Goal: Transaction & Acquisition: Purchase product/service

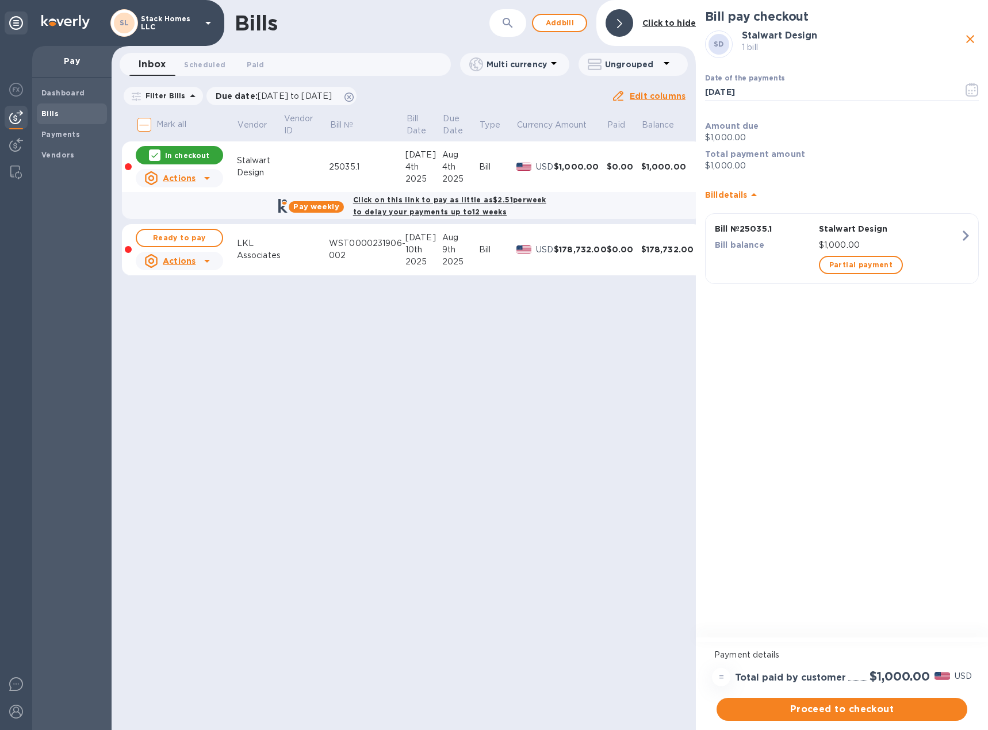
click at [610, 24] on div at bounding box center [620, 23] width 28 height 28
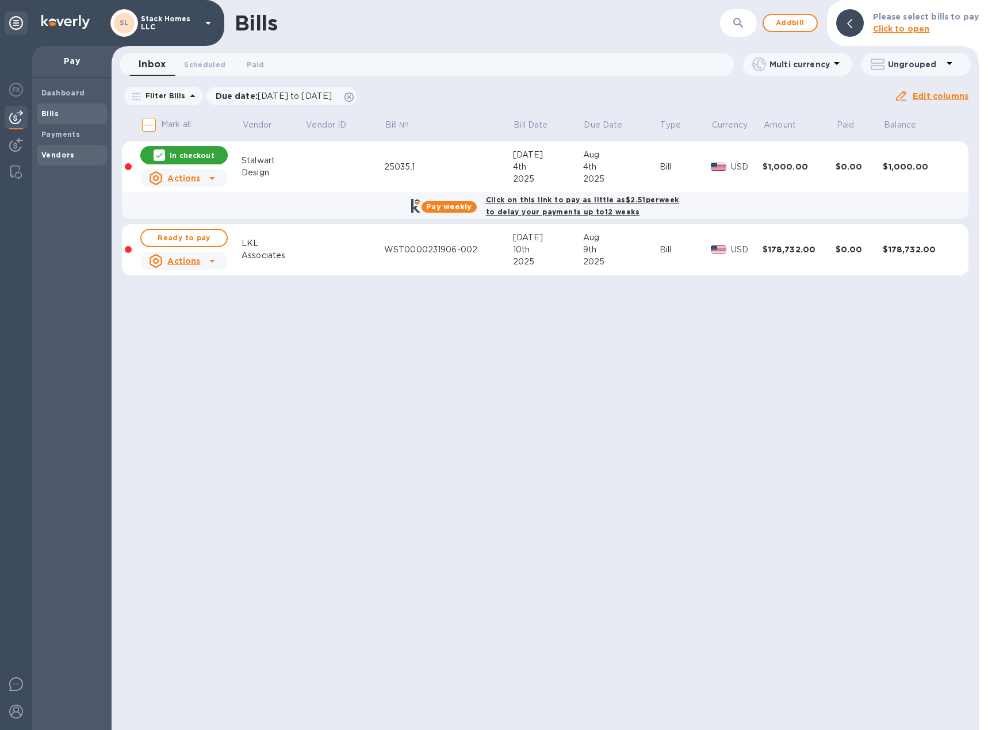
click at [58, 154] on b "Vendors" at bounding box center [57, 155] width 33 height 9
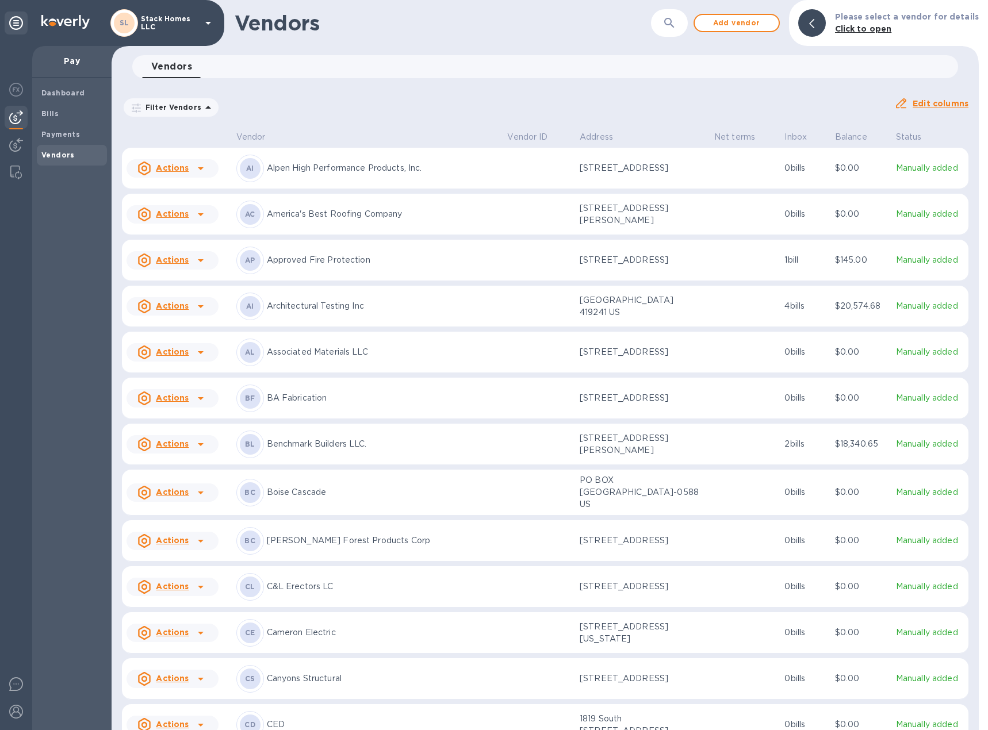
click at [676, 21] on icon "button" at bounding box center [669, 23] width 14 height 14
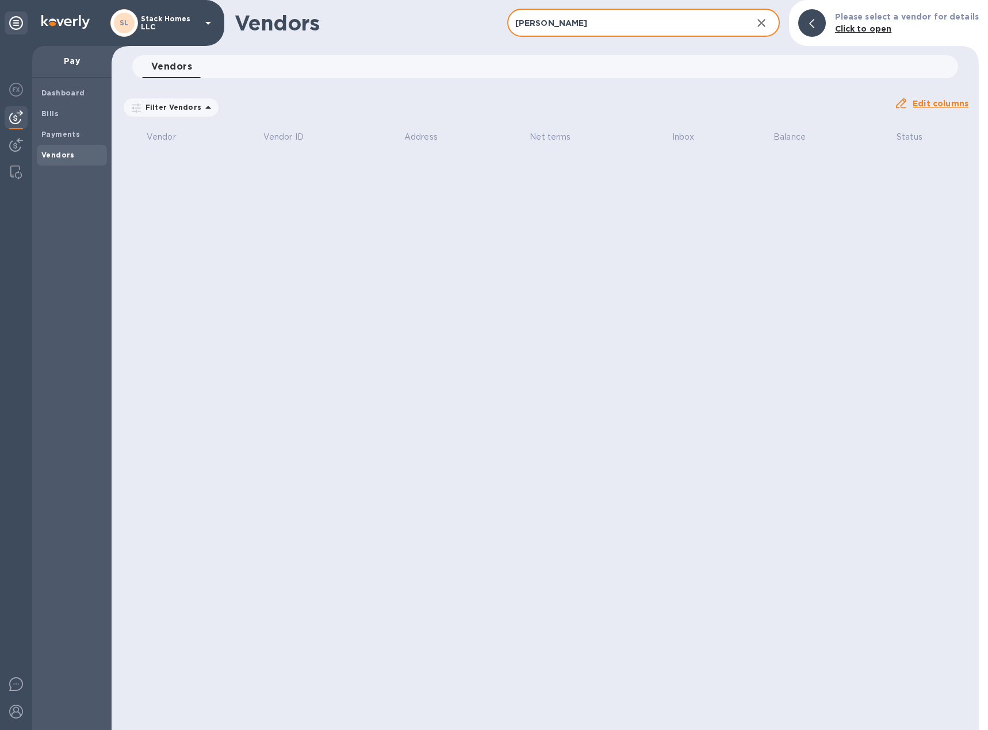
type input "[PERSON_NAME]"
click at [768, 18] on icon "button" at bounding box center [761, 23] width 14 height 14
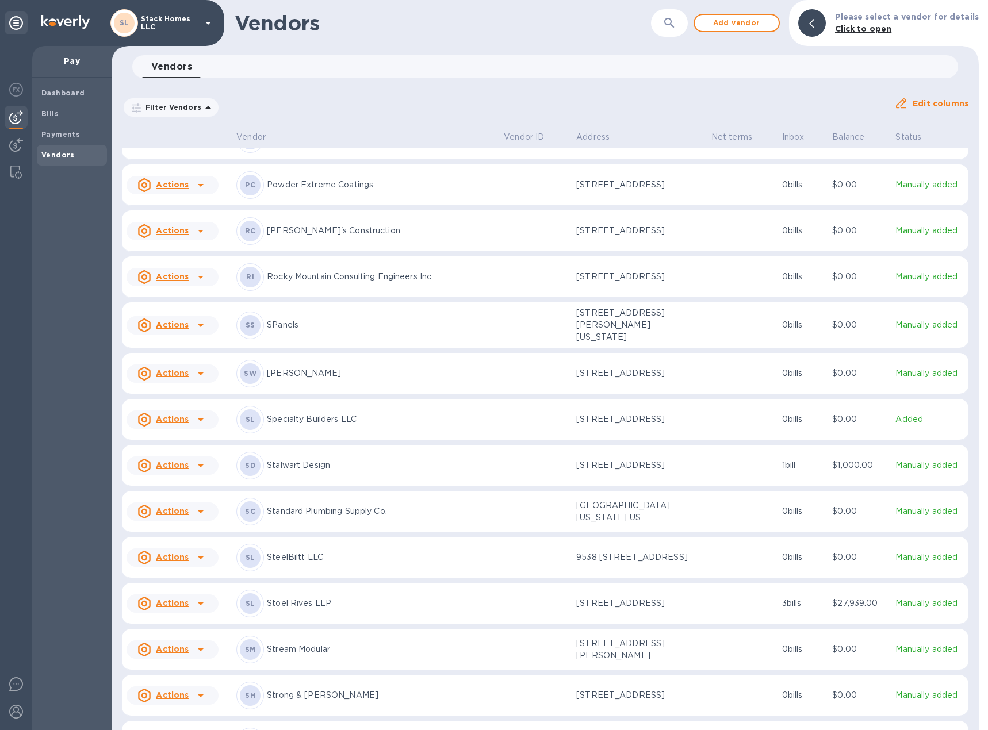
scroll to position [2454, 0]
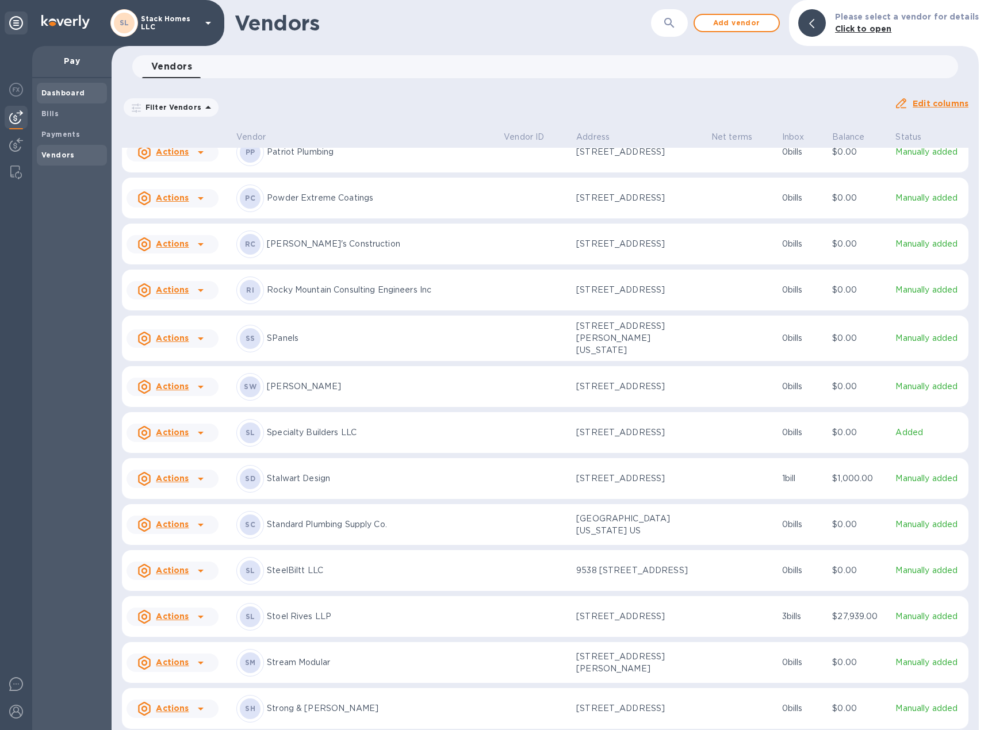
click at [66, 87] on span "Dashboard" at bounding box center [63, 93] width 44 height 12
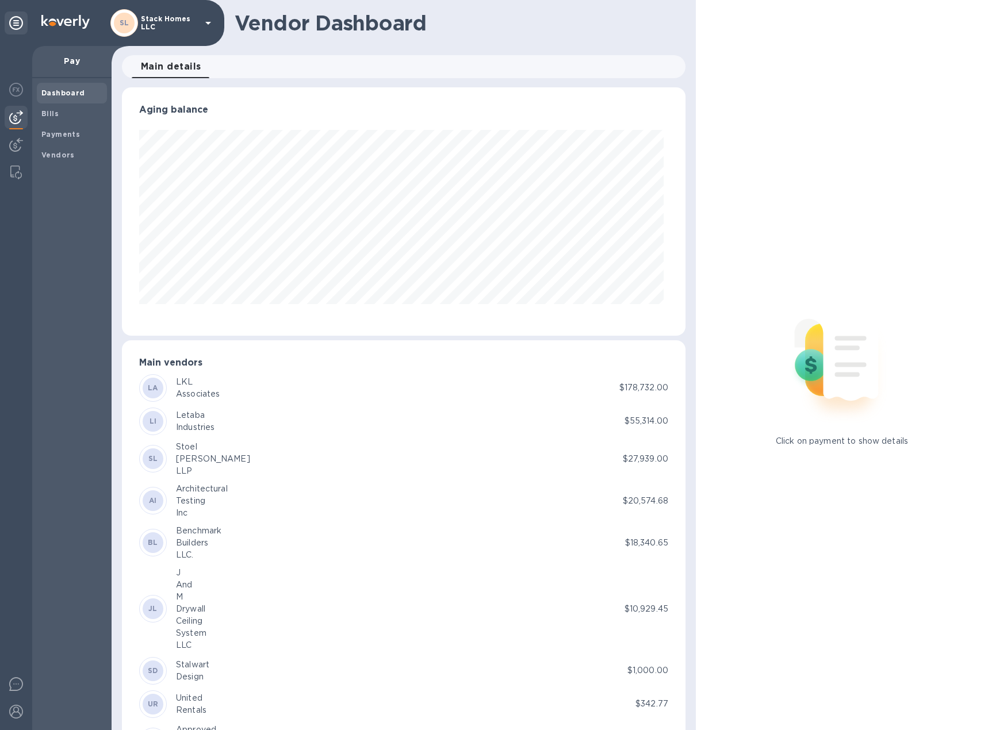
scroll to position [248, 559]
click at [62, 141] on div "Payments" at bounding box center [72, 134] width 70 height 21
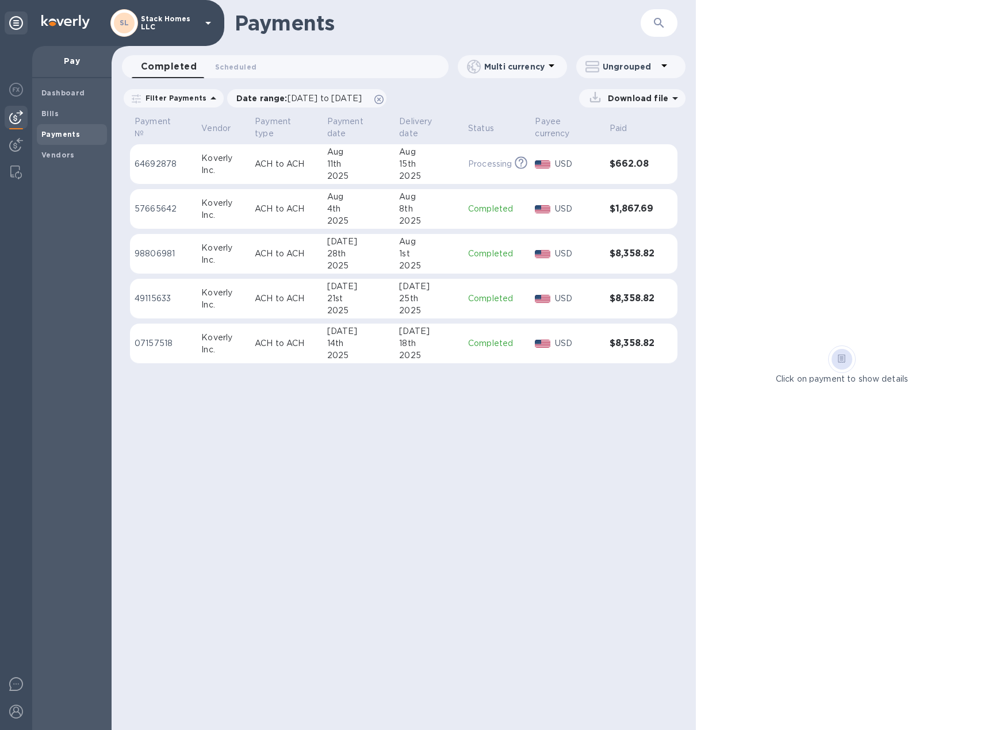
click at [64, 21] on img at bounding box center [65, 22] width 48 height 14
click at [24, 21] on div "[PERSON_NAME] Homes LLC" at bounding box center [112, 23] width 224 height 46
click at [22, 21] on div at bounding box center [16, 23] width 23 height 23
click at [14, 89] on img at bounding box center [16, 90] width 14 height 14
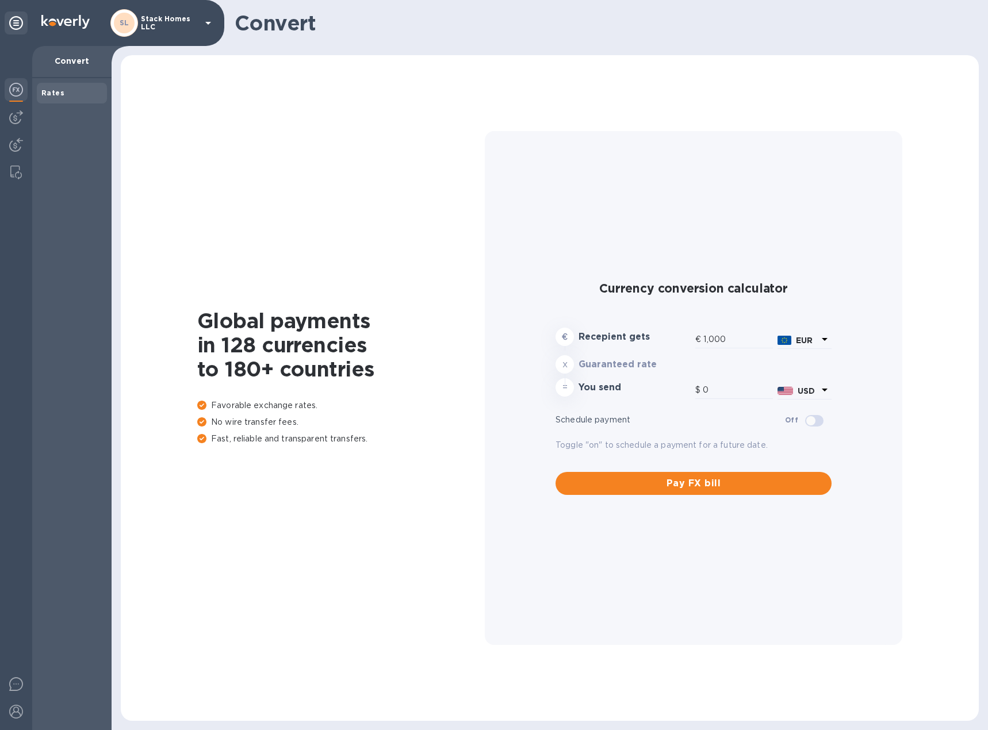
type input "1,171.1"
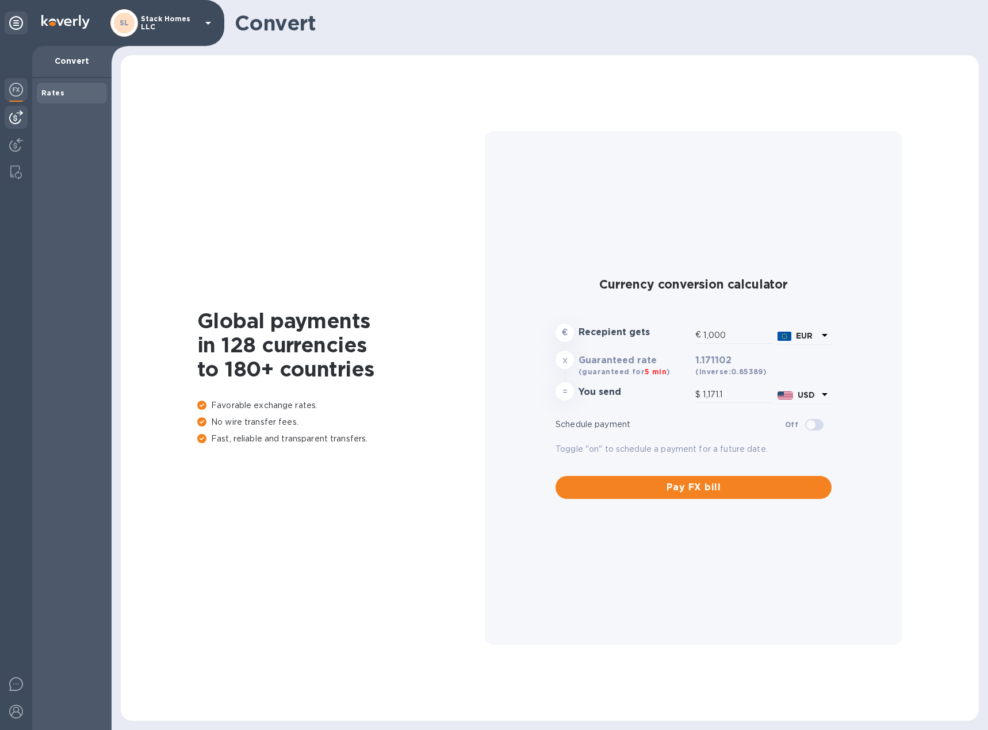
click at [16, 121] on img at bounding box center [16, 117] width 14 height 14
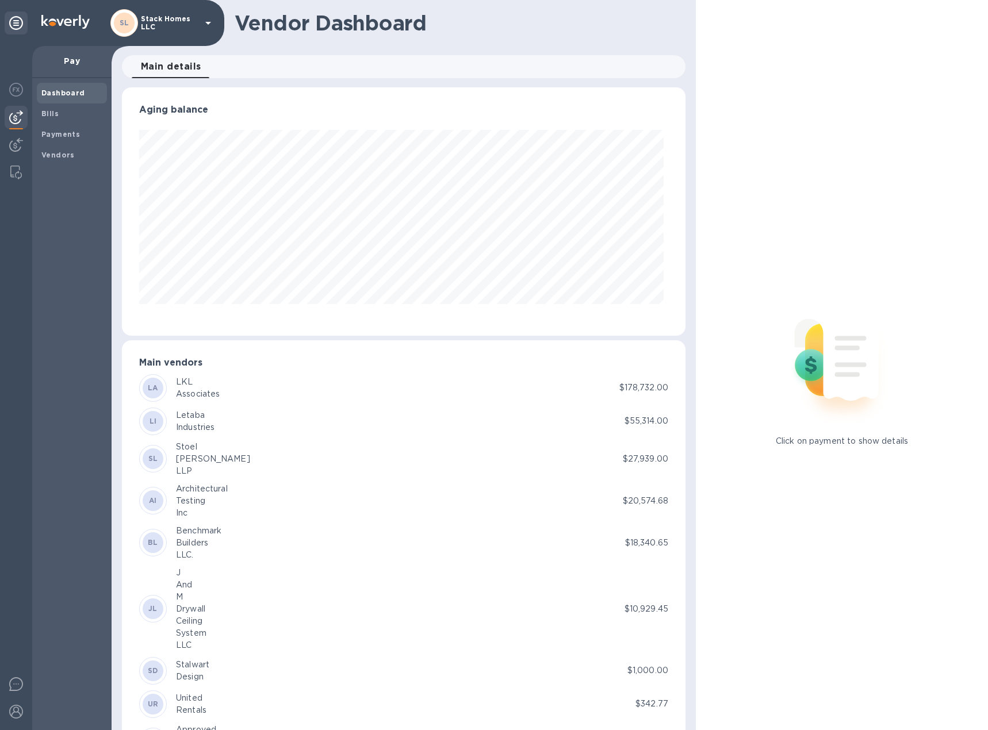
scroll to position [248, 559]
click at [18, 174] on img at bounding box center [16, 173] width 12 height 14
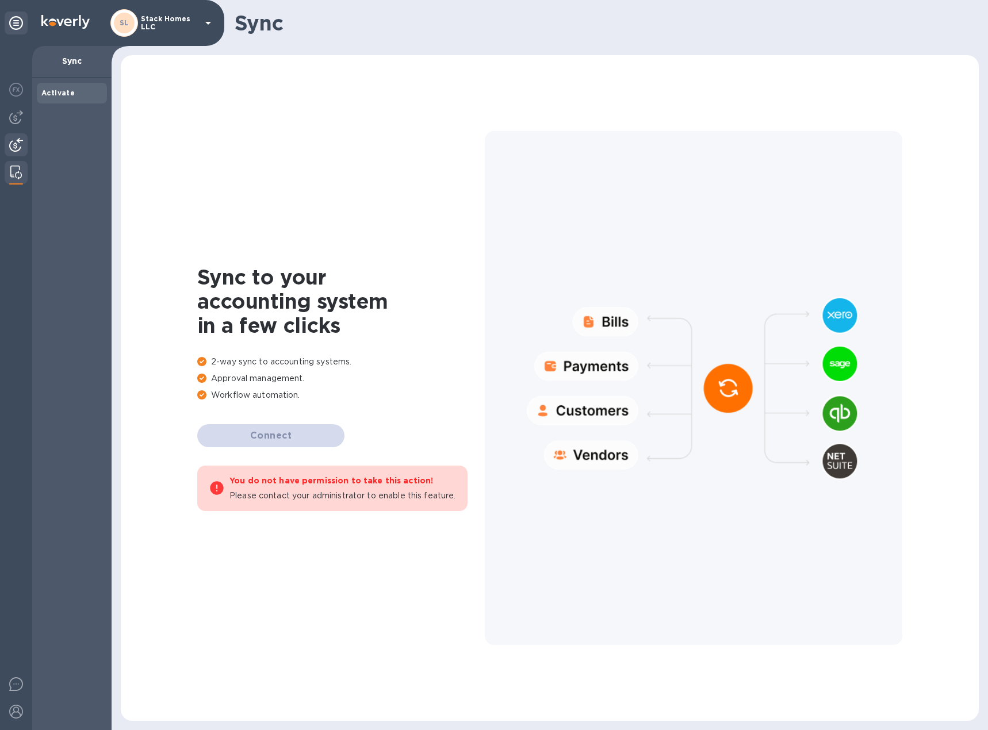
click at [10, 147] on div at bounding box center [16, 145] width 23 height 25
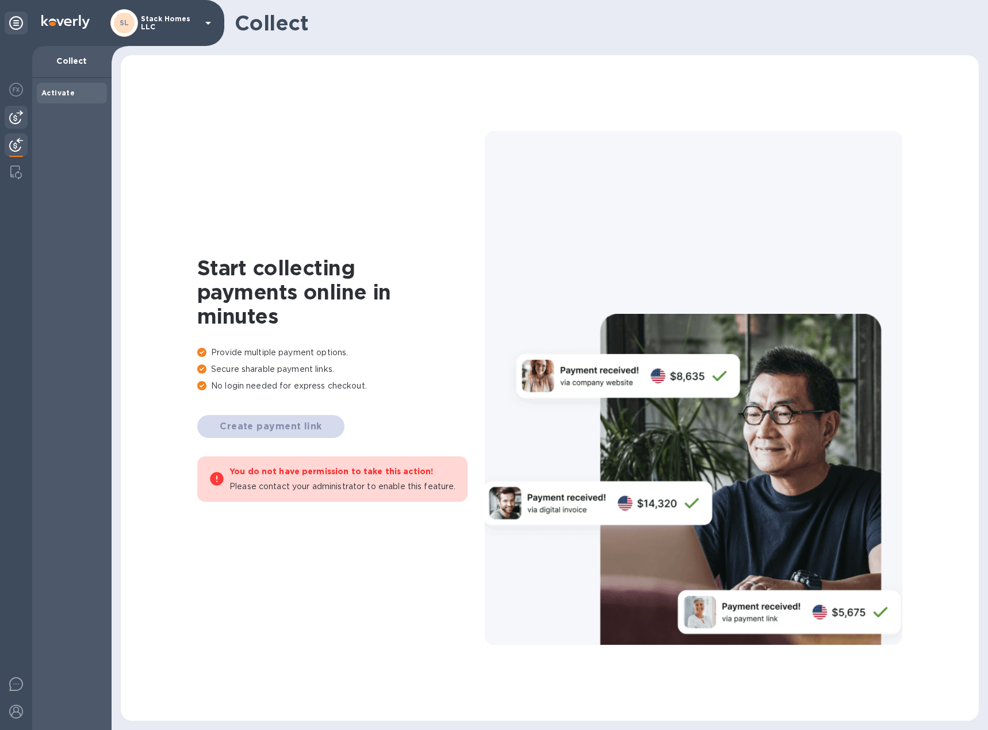
click at [13, 118] on img at bounding box center [16, 117] width 14 height 14
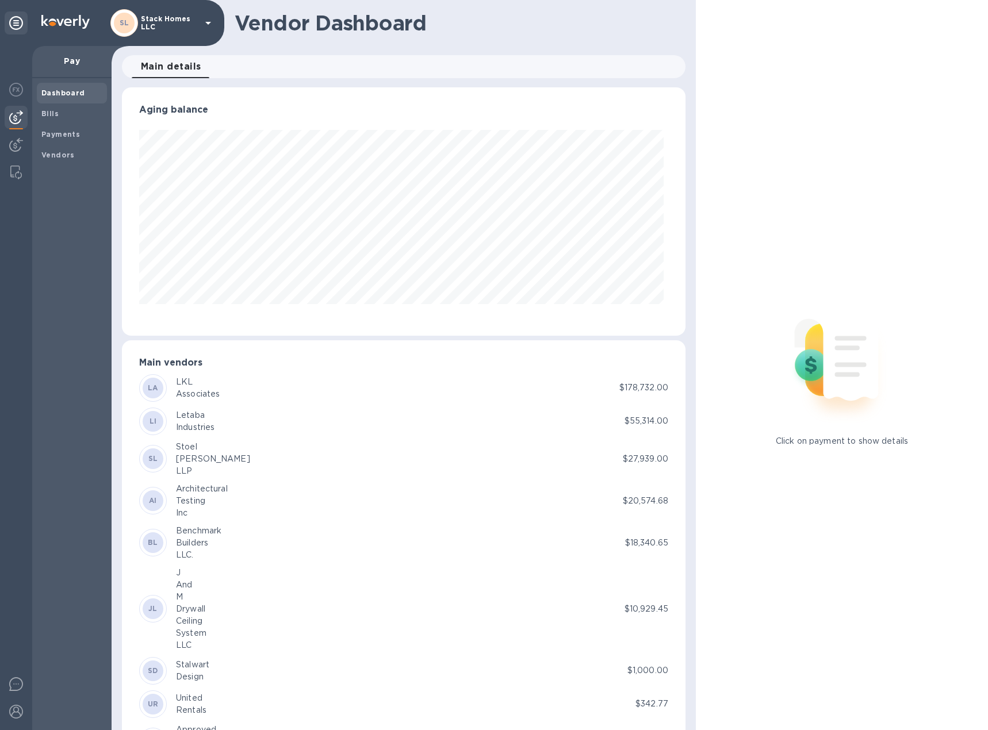
scroll to position [248, 559]
click at [48, 135] on b "Payments" at bounding box center [60, 134] width 39 height 9
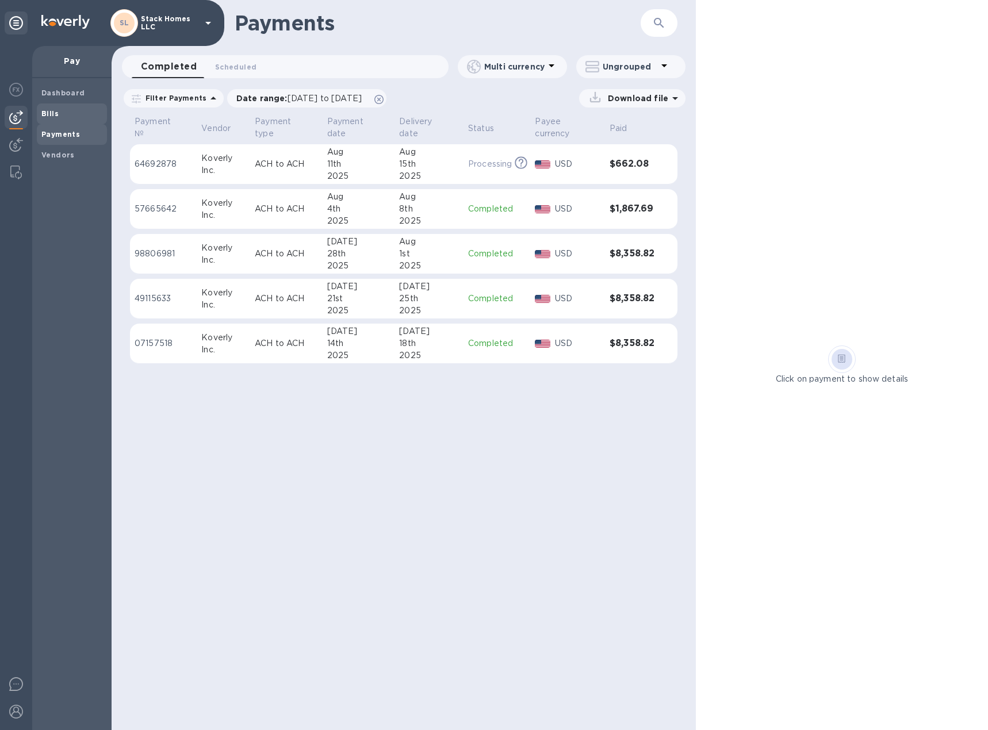
click at [67, 119] on span "Bills" at bounding box center [71, 114] width 61 height 12
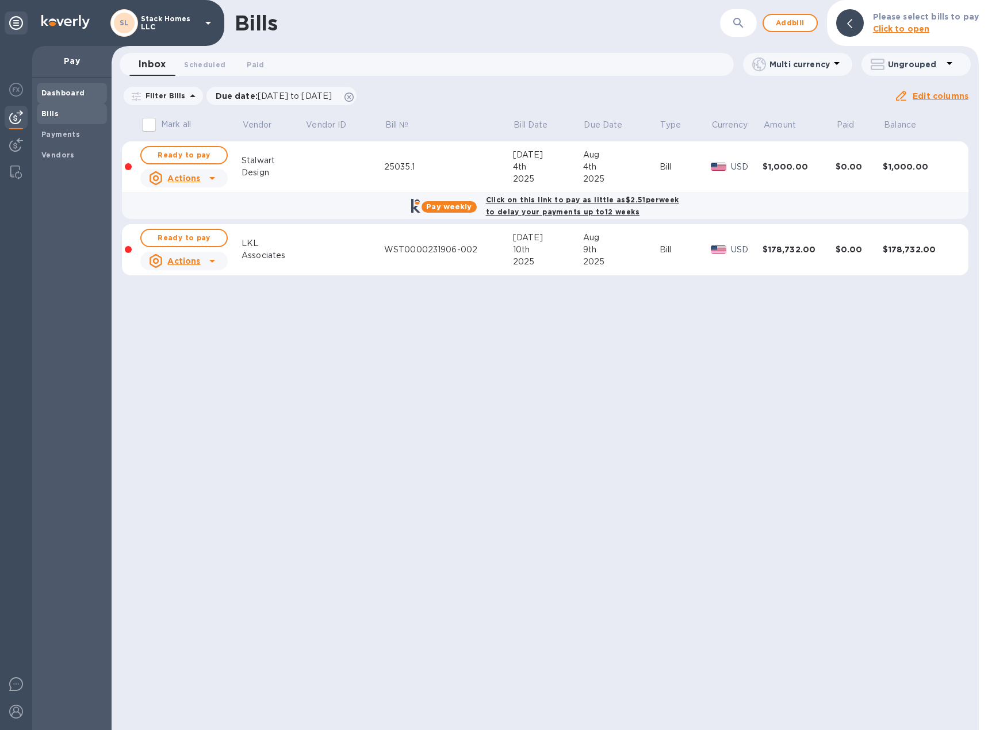
click at [81, 91] on b "Dashboard" at bounding box center [63, 93] width 44 height 9
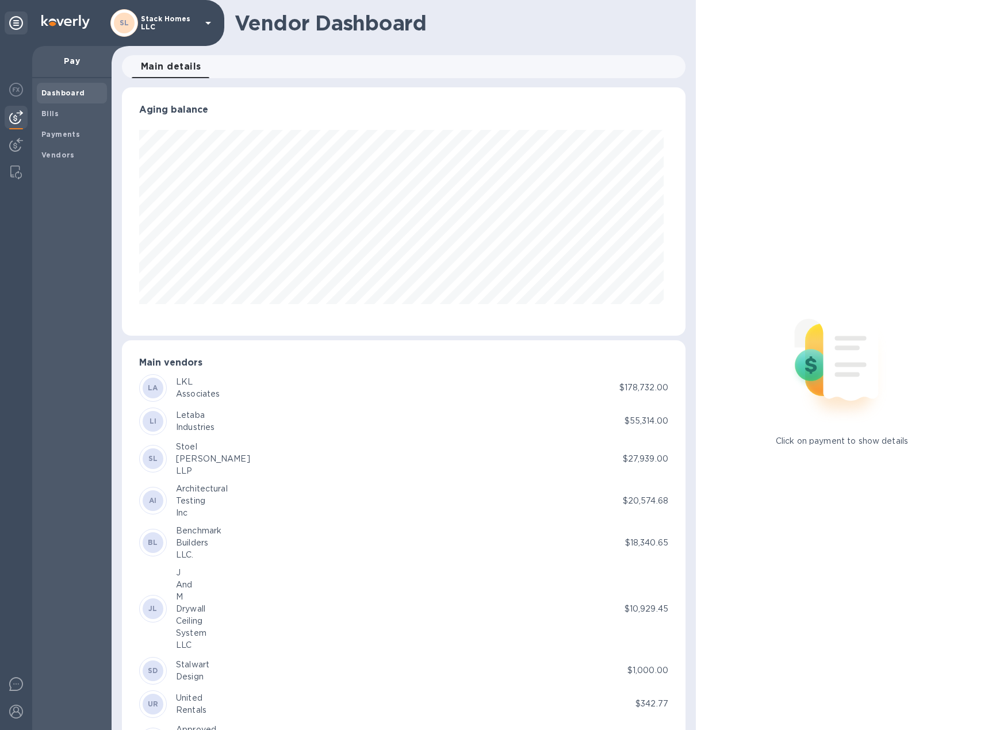
scroll to position [248, 559]
click at [70, 112] on span "Bills" at bounding box center [71, 114] width 61 height 12
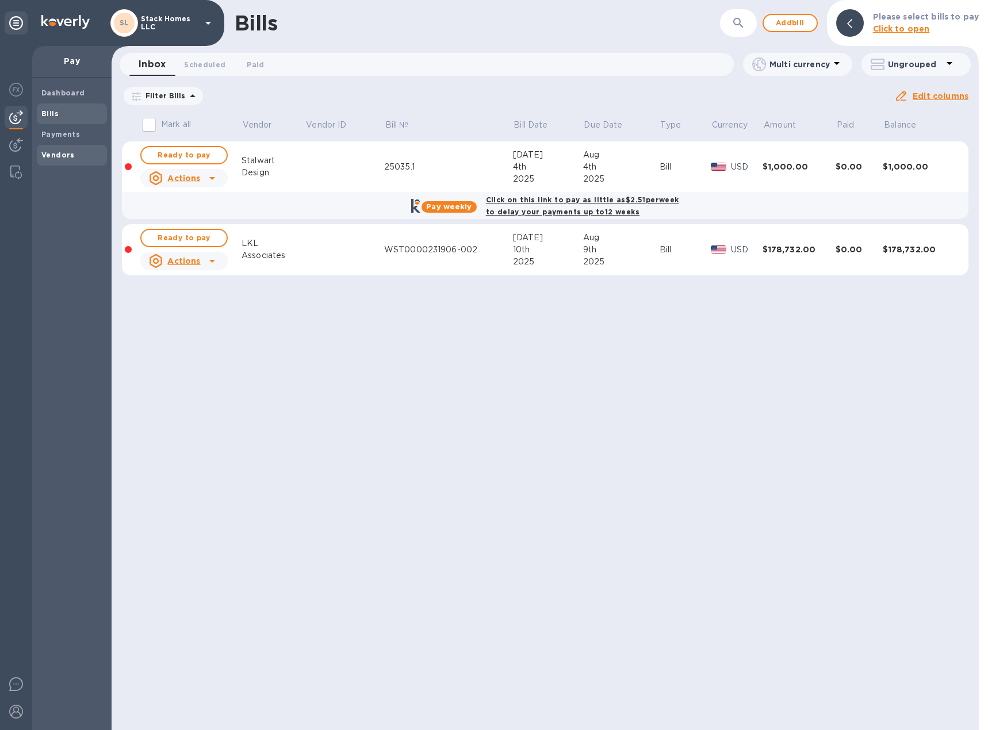
click at [55, 147] on div "Vendors" at bounding box center [72, 155] width 70 height 21
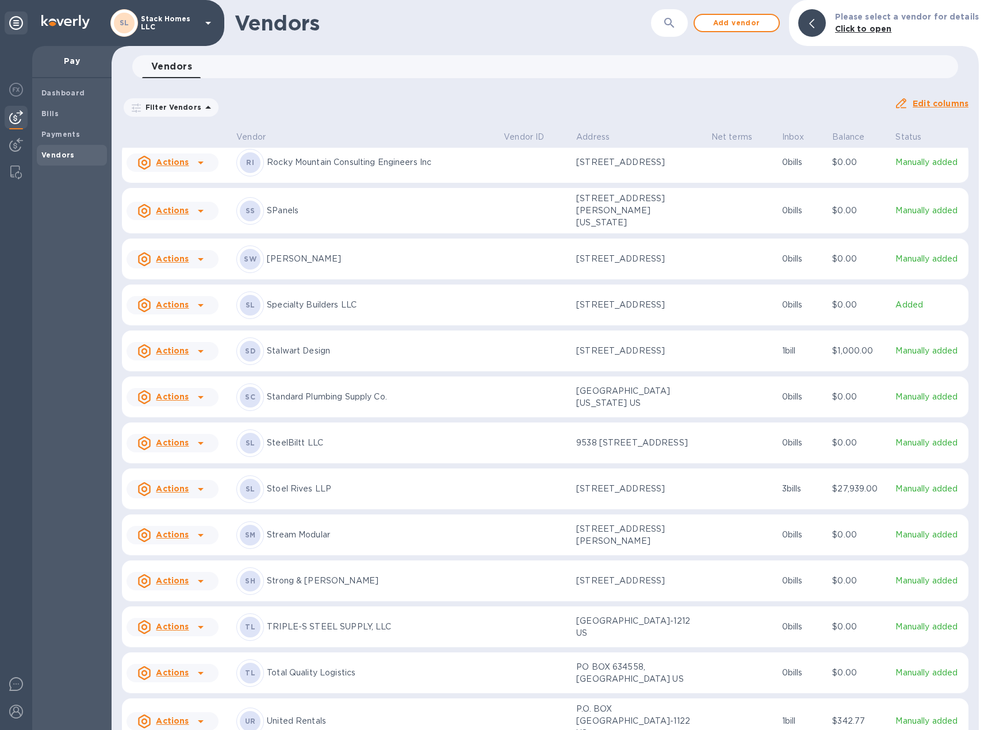
scroll to position [2627, 0]
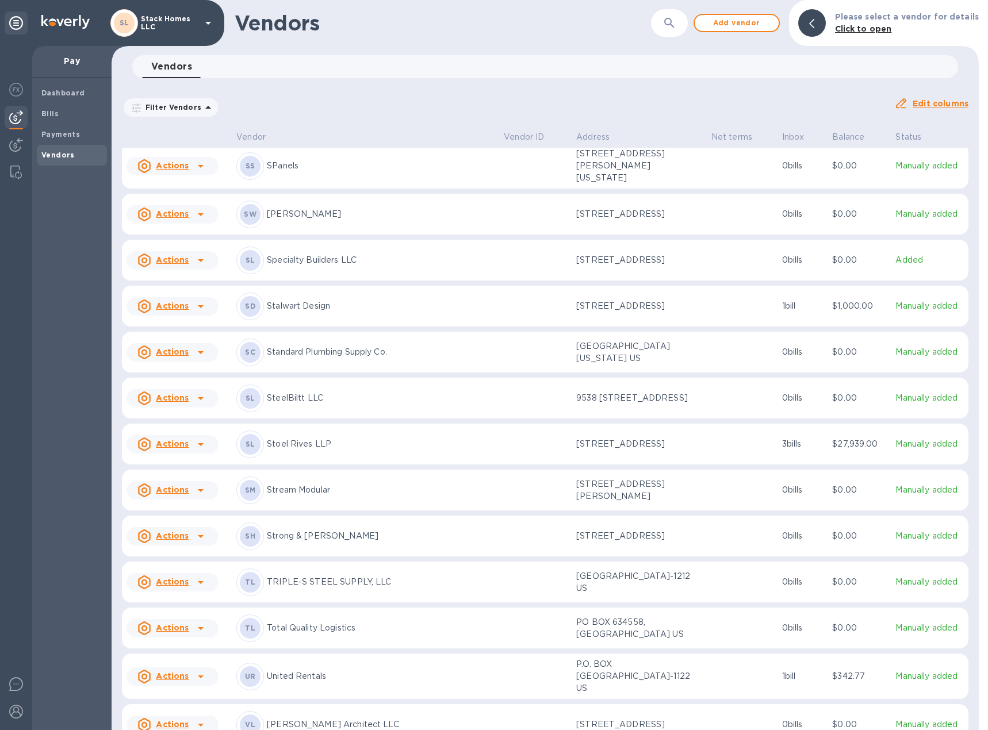
click at [358, 215] on p "[PERSON_NAME]" at bounding box center [381, 214] width 228 height 12
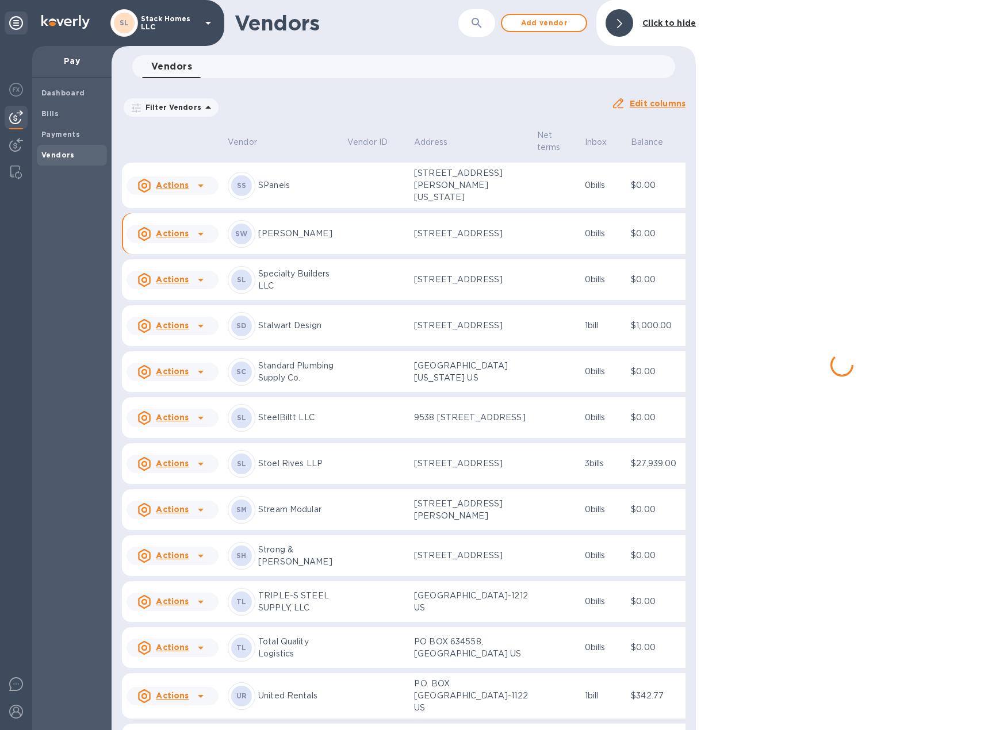
scroll to position [2780, 0]
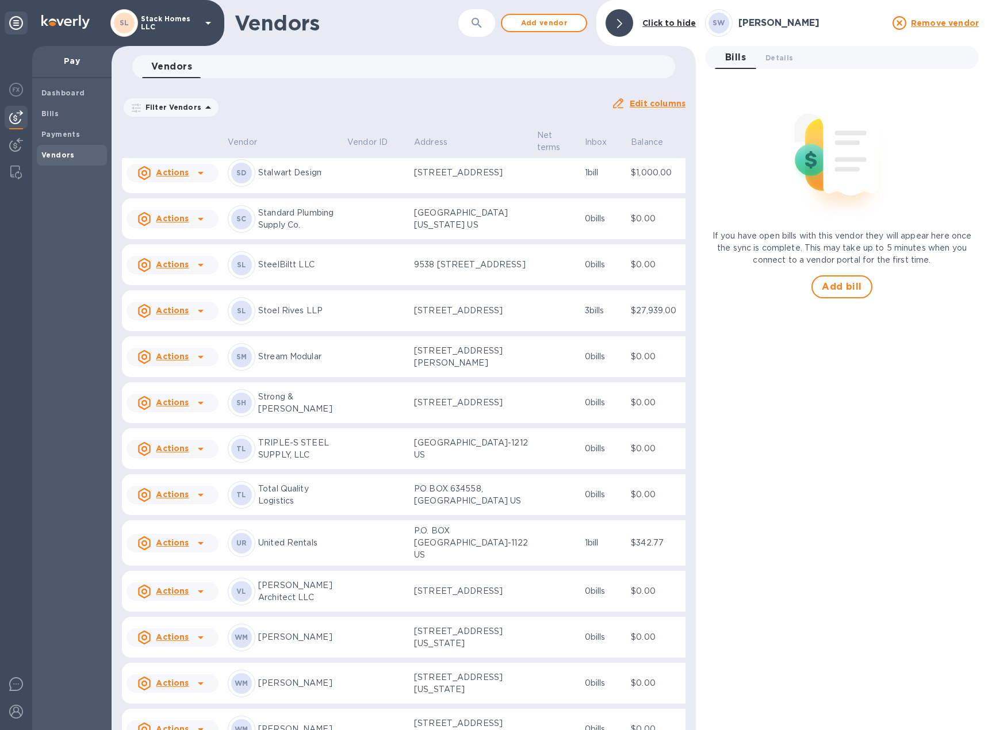
click at [810, 290] on div "If you have open bills with this vendor they will appear here once the sync is …" at bounding box center [842, 188] width 274 height 220
click at [841, 283] on span "Add bill" at bounding box center [842, 287] width 40 height 14
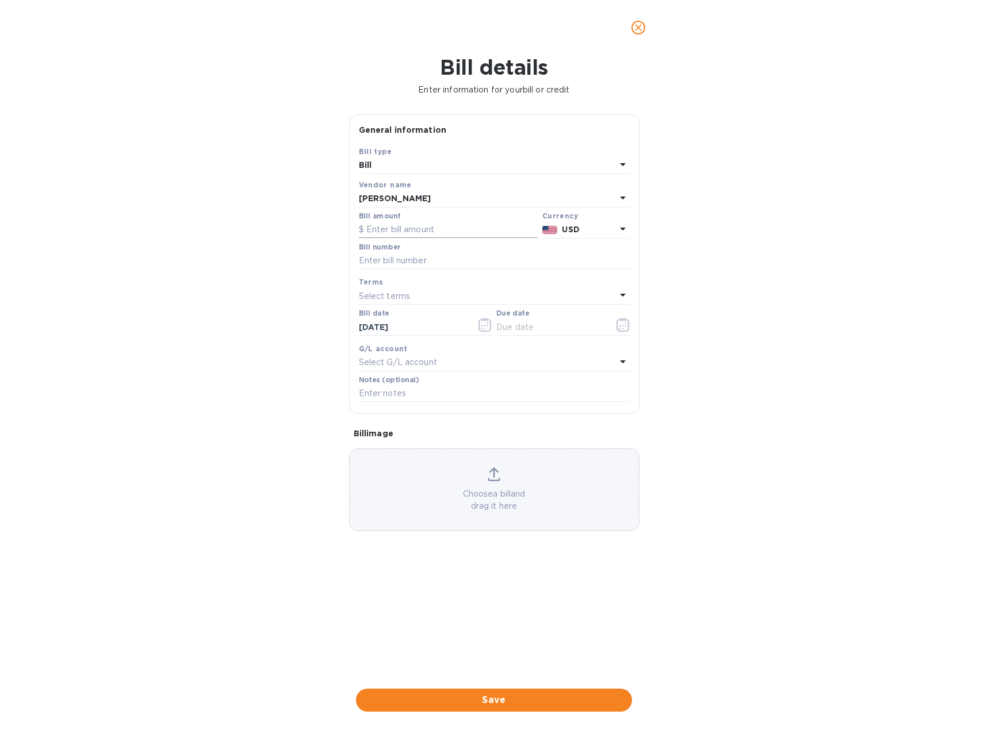
click at [411, 225] on input "text" at bounding box center [448, 229] width 179 height 17
type input "2,285.34"
click at [437, 262] on input "text" at bounding box center [494, 260] width 271 height 17
click at [395, 258] on input "text" at bounding box center [494, 260] width 271 height 17
type input "[DATE]-[DATE]"
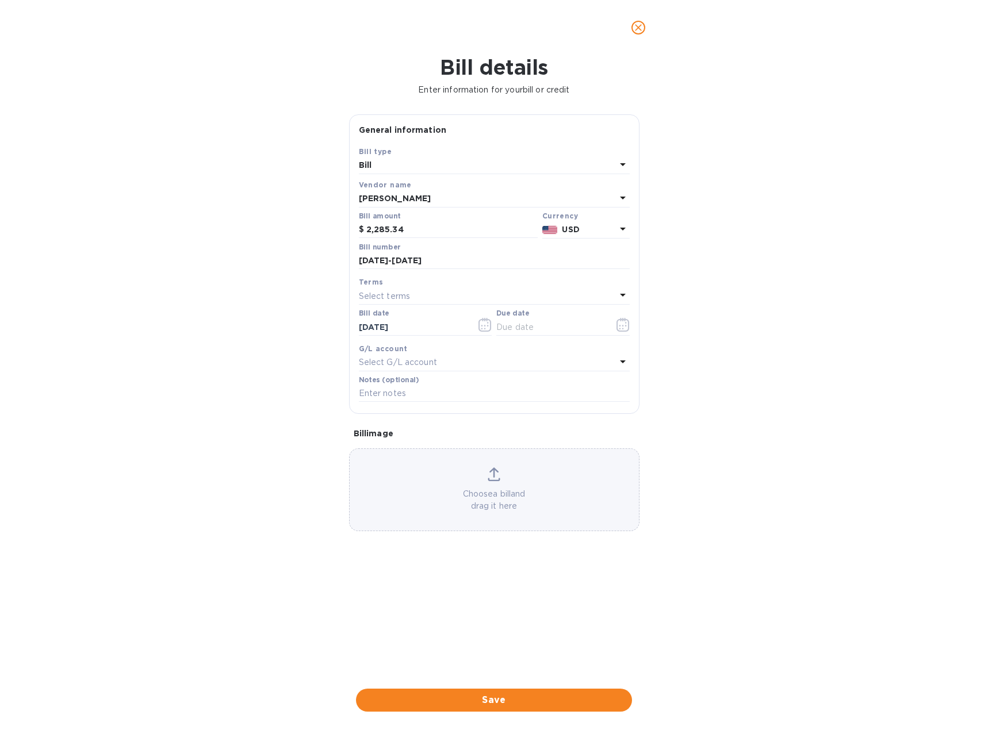
click at [385, 294] on p "Select terms" at bounding box center [385, 296] width 52 height 12
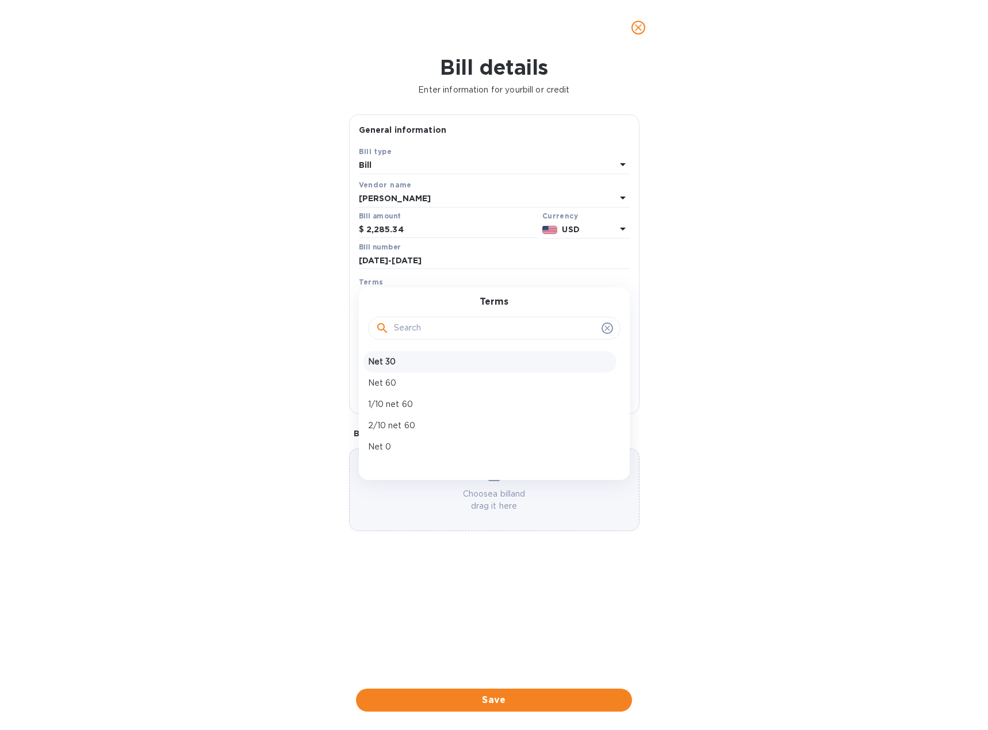
click at [395, 359] on p "Net 30" at bounding box center [489, 362] width 243 height 12
type input "[DATE]"
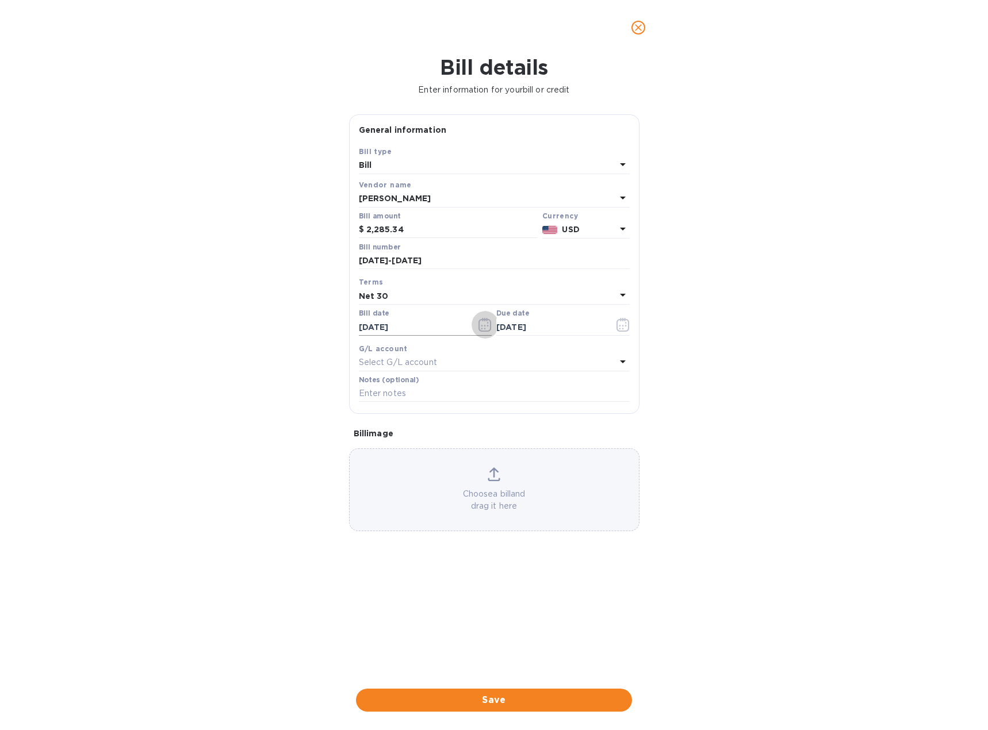
click at [481, 320] on icon "button" at bounding box center [484, 325] width 13 height 14
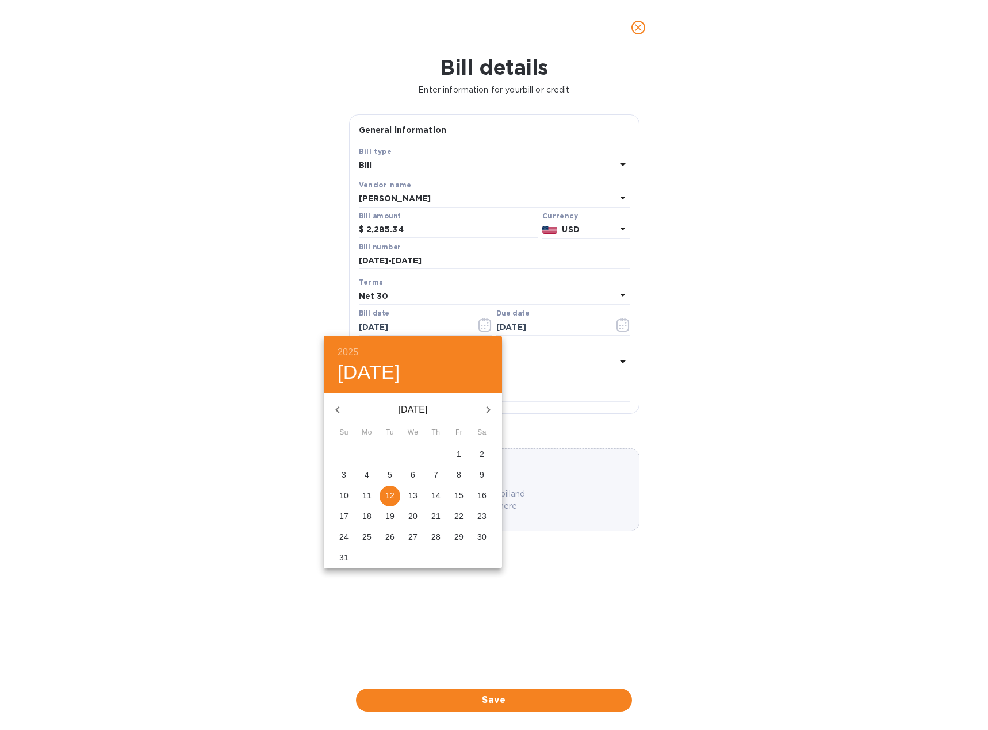
click at [335, 406] on icon "button" at bounding box center [338, 410] width 14 height 14
click at [454, 496] on span "18" at bounding box center [459, 496] width 21 height 12
type input "[DATE]"
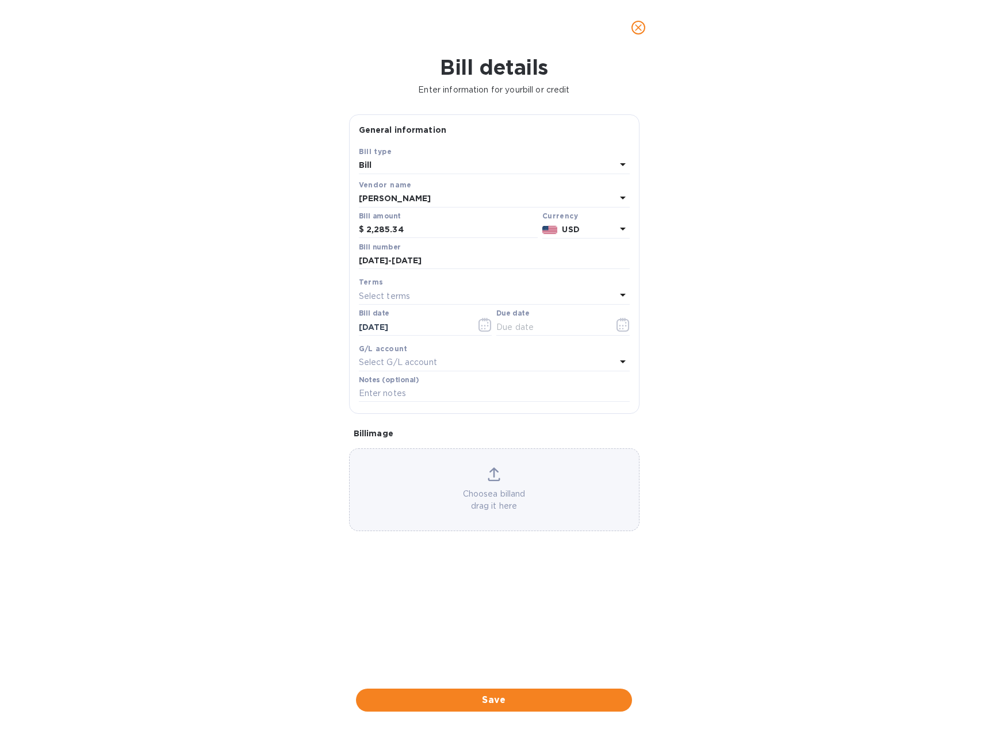
click at [583, 351] on div "G/L account" at bounding box center [494, 349] width 271 height 12
click at [419, 293] on div "Select terms" at bounding box center [487, 296] width 257 height 16
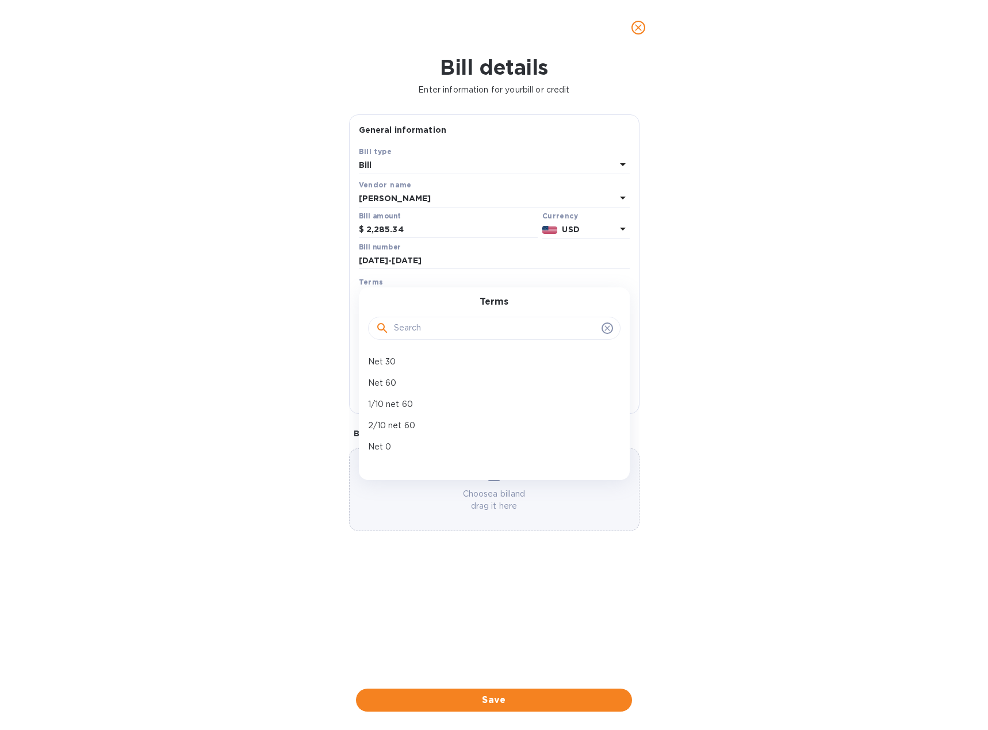
click at [398, 355] on div "Net 30" at bounding box center [489, 361] width 252 height 21
type input "[DATE]"
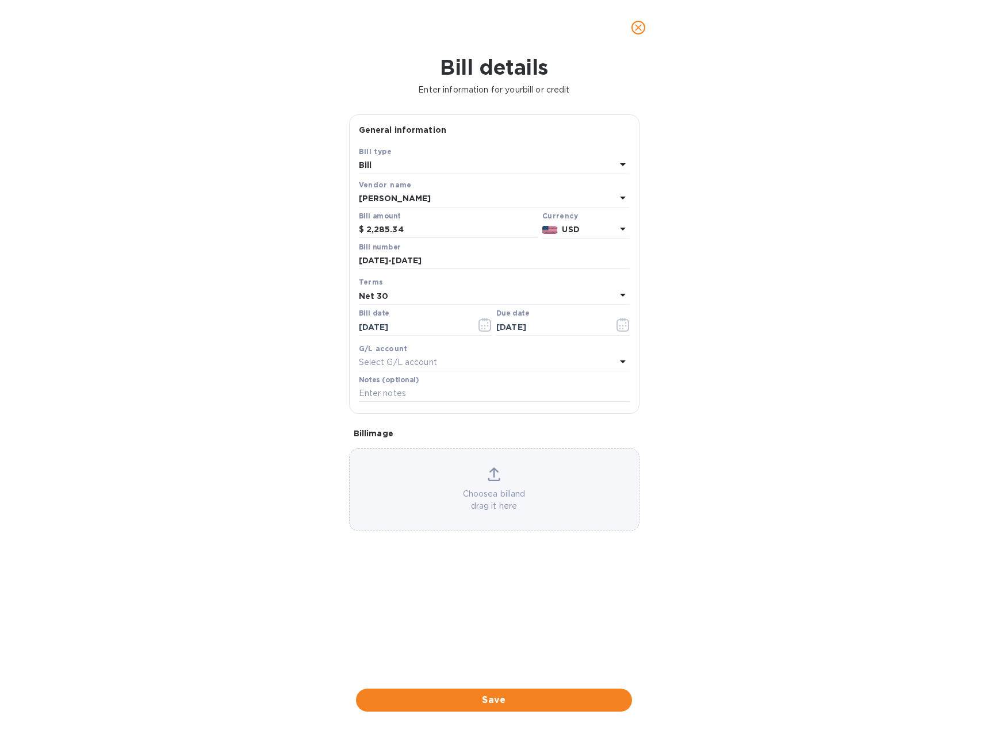
click at [482, 687] on div "Bill details Enter information for your bill or credit General information Save…" at bounding box center [494, 392] width 988 height 675
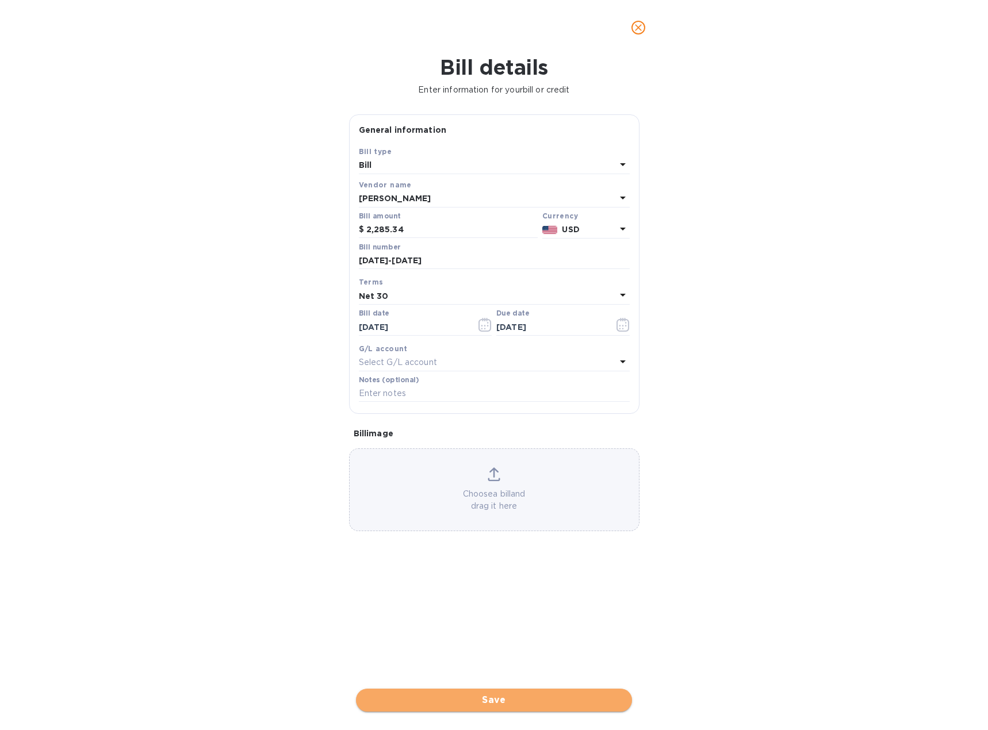
click at [502, 707] on button "Save" at bounding box center [494, 700] width 276 height 23
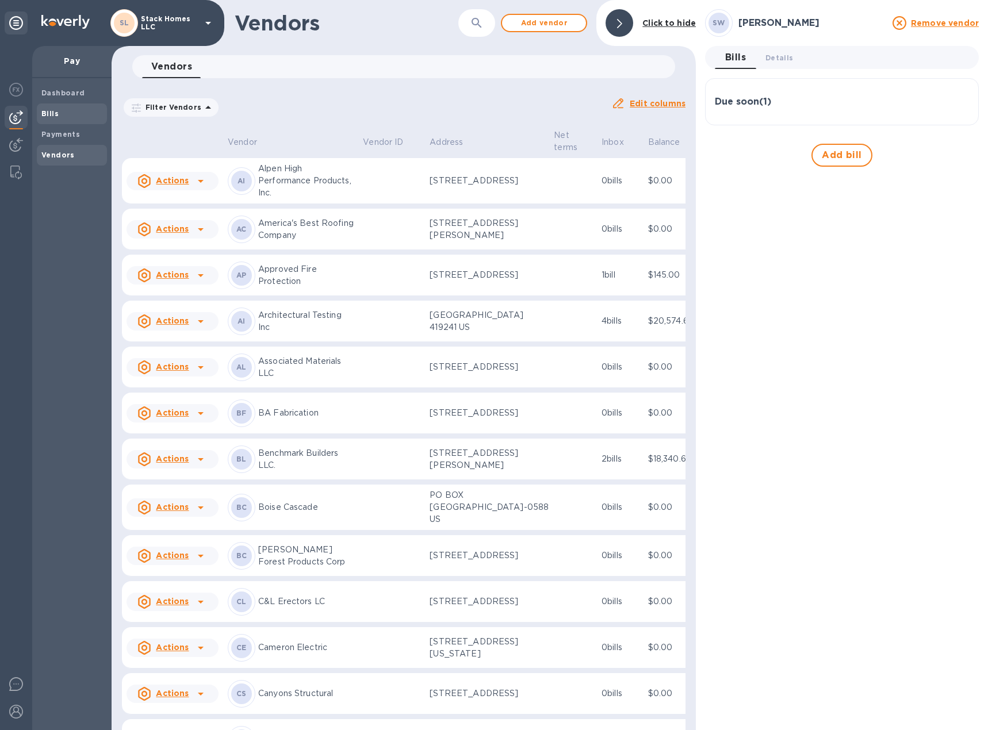
click at [99, 117] on span "Bills" at bounding box center [71, 114] width 61 height 12
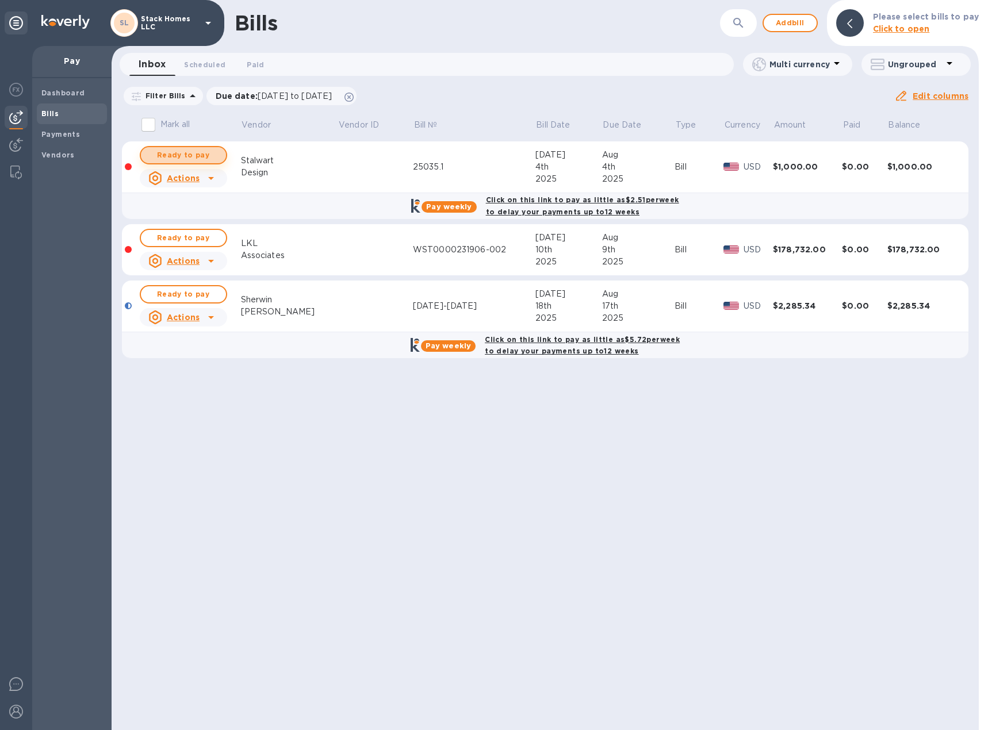
click at [198, 155] on span "Ready to pay" at bounding box center [183, 155] width 67 height 14
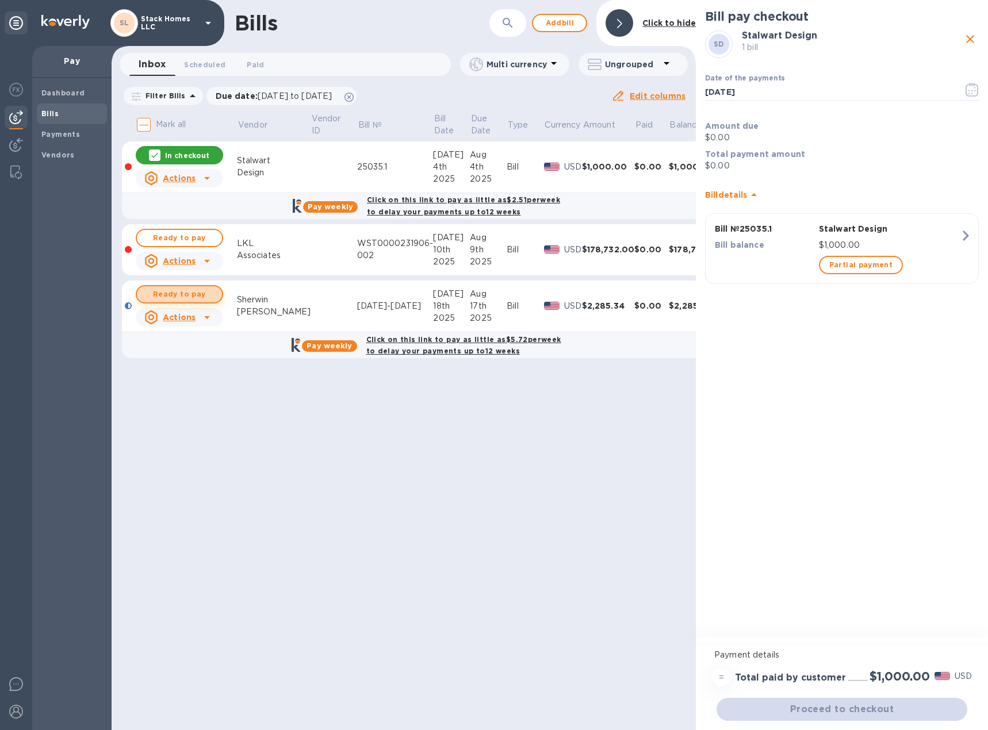
click at [197, 293] on span "Ready to pay" at bounding box center [179, 295] width 67 height 14
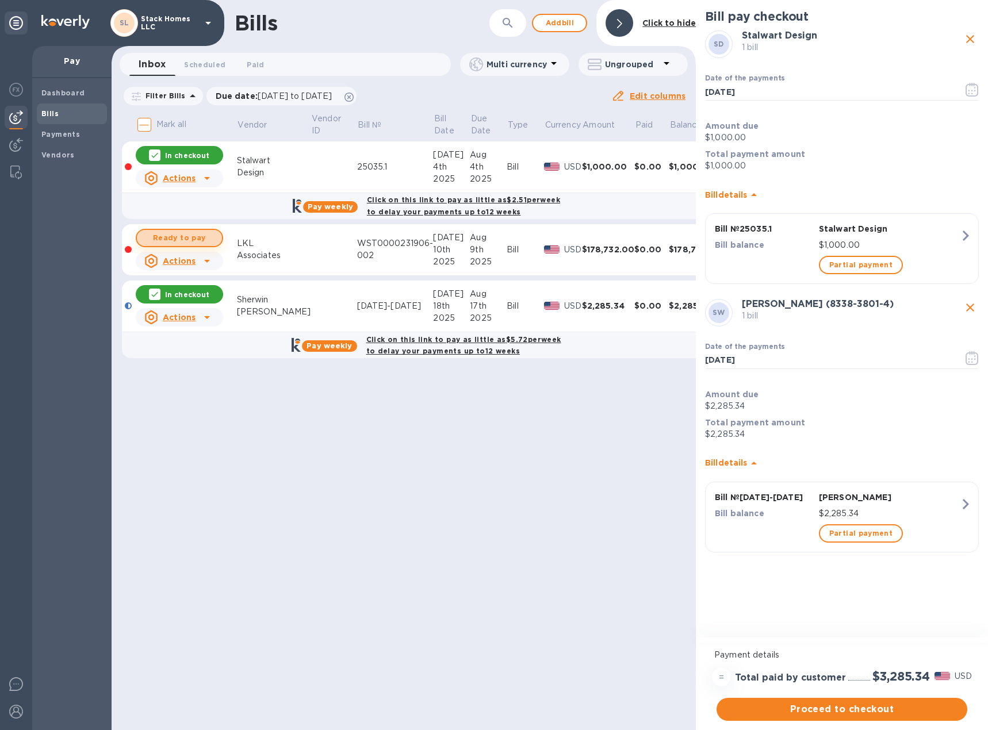
click at [199, 235] on span "Ready to pay" at bounding box center [179, 238] width 67 height 14
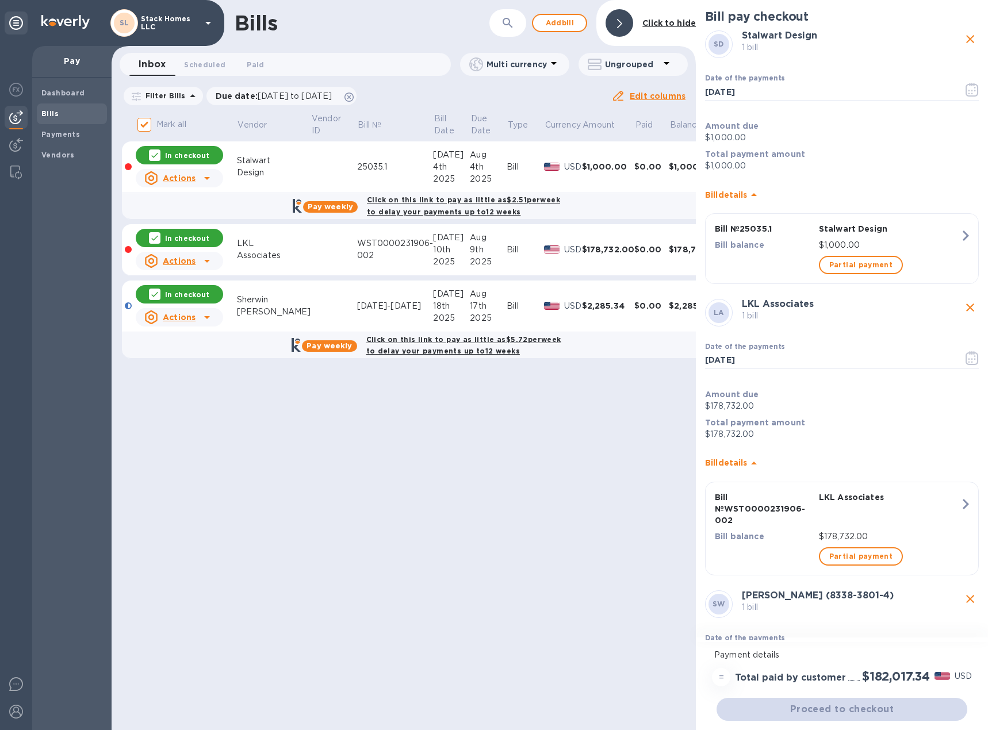
click at [199, 235] on p "In checkout" at bounding box center [187, 238] width 44 height 10
checkbox input "false"
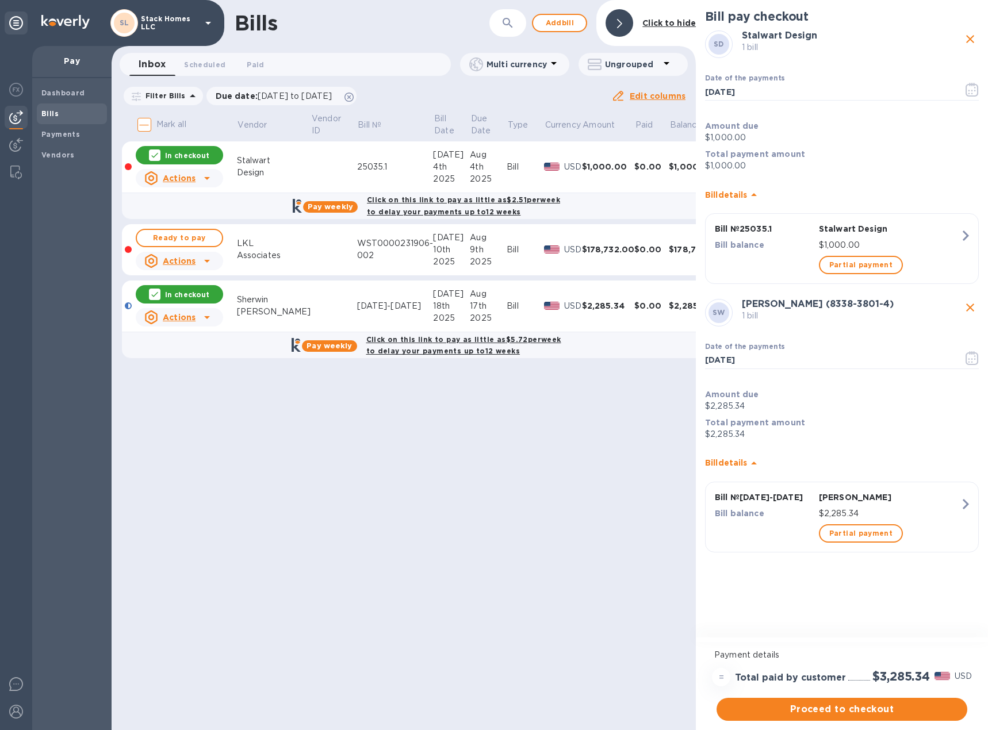
click at [449, 339] on b "Click on this link to pay as little as $5.72 per week to delay your payments up…" at bounding box center [463, 345] width 195 height 21
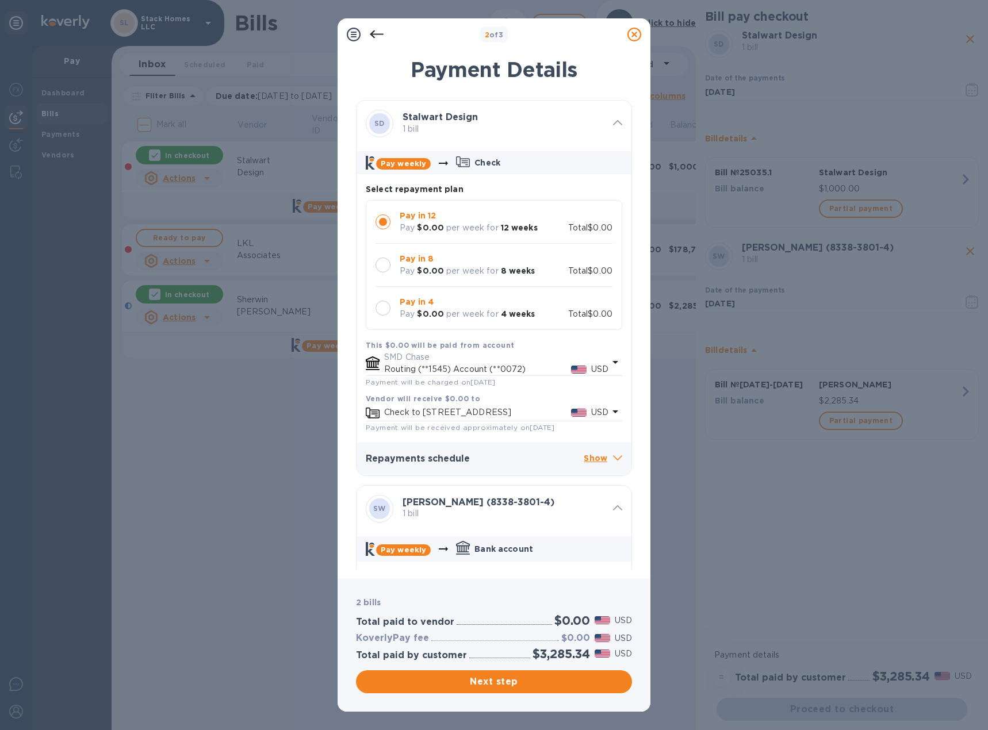
click at [381, 265] on div at bounding box center [382, 265] width 15 height 15
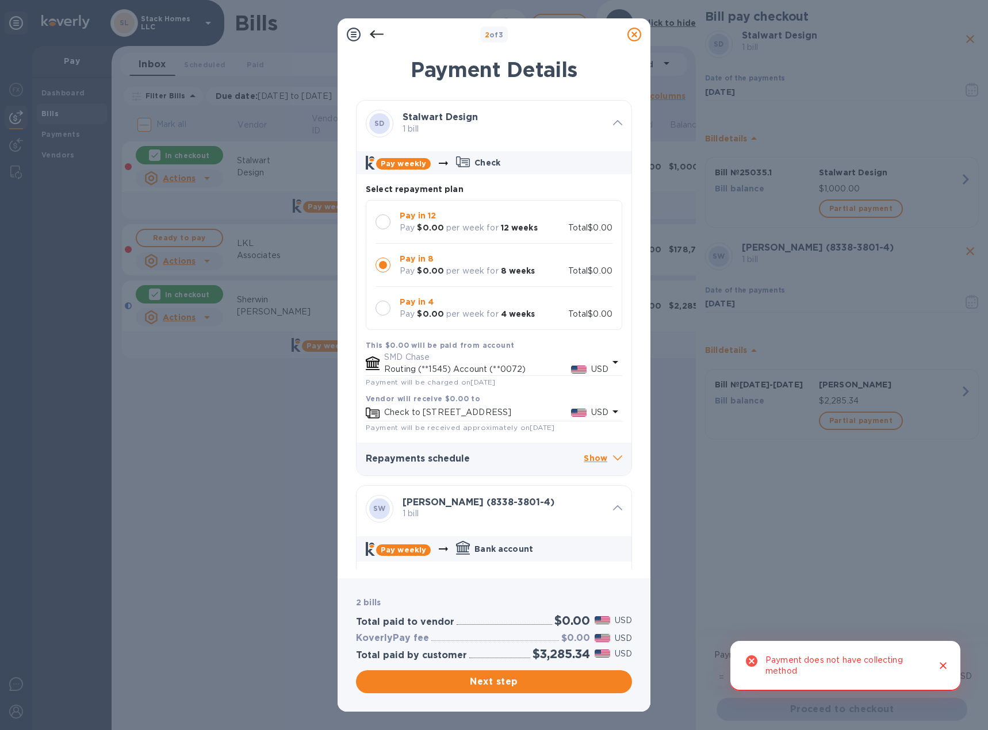
click at [381, 221] on div at bounding box center [382, 221] width 15 height 15
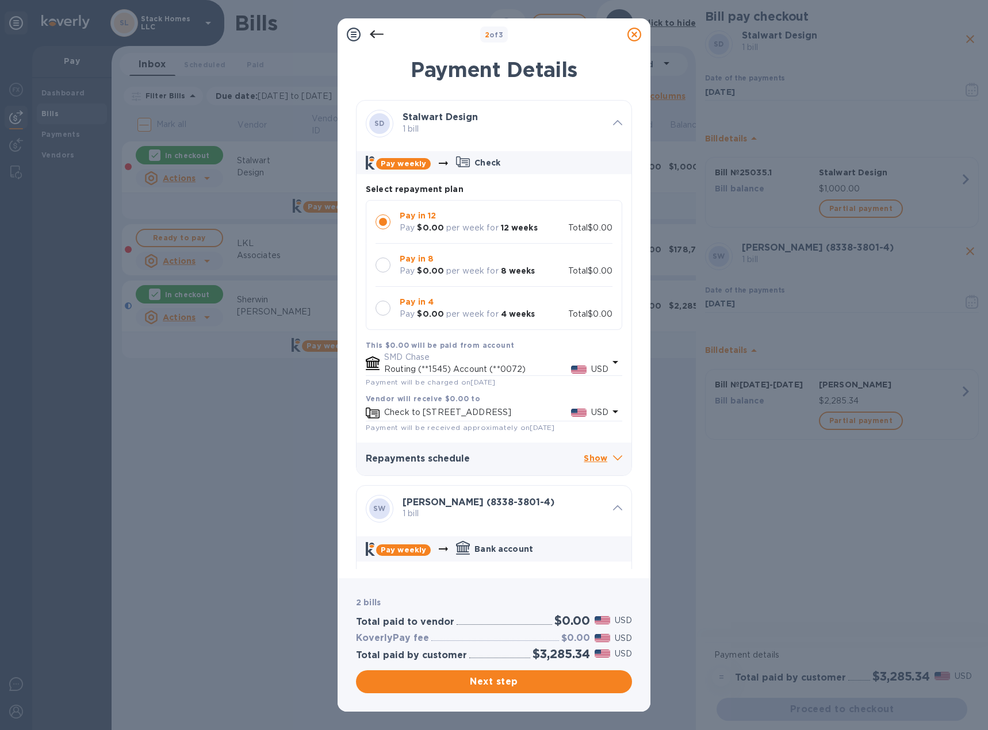
click at [613, 461] on icon at bounding box center [617, 457] width 9 height 5
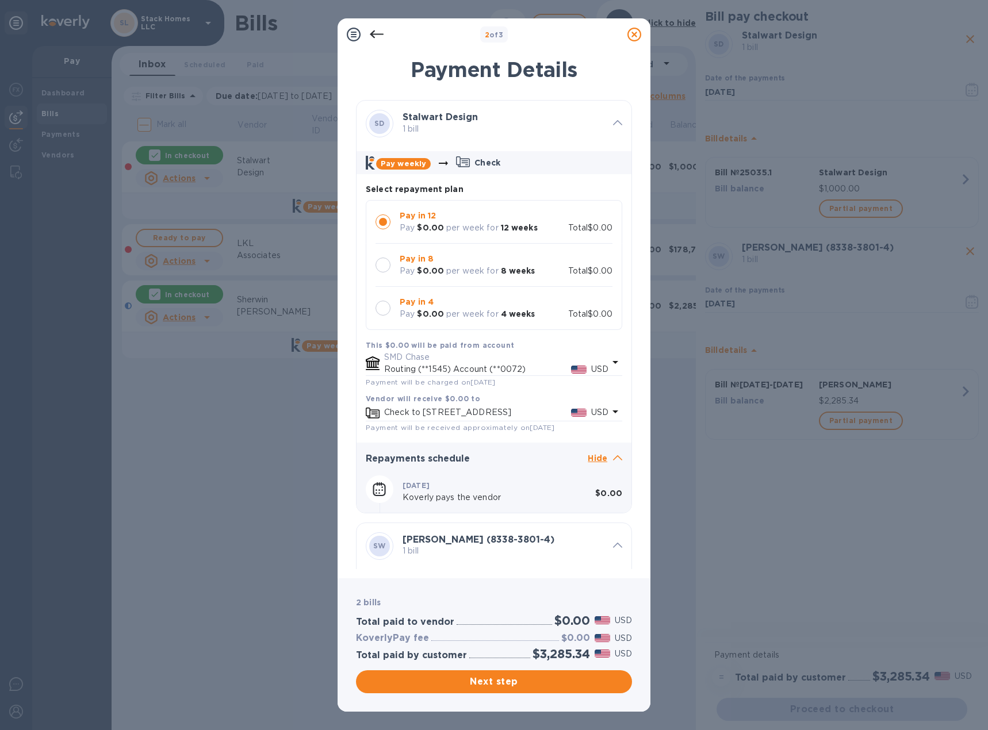
click at [613, 461] on icon at bounding box center [617, 457] width 9 height 5
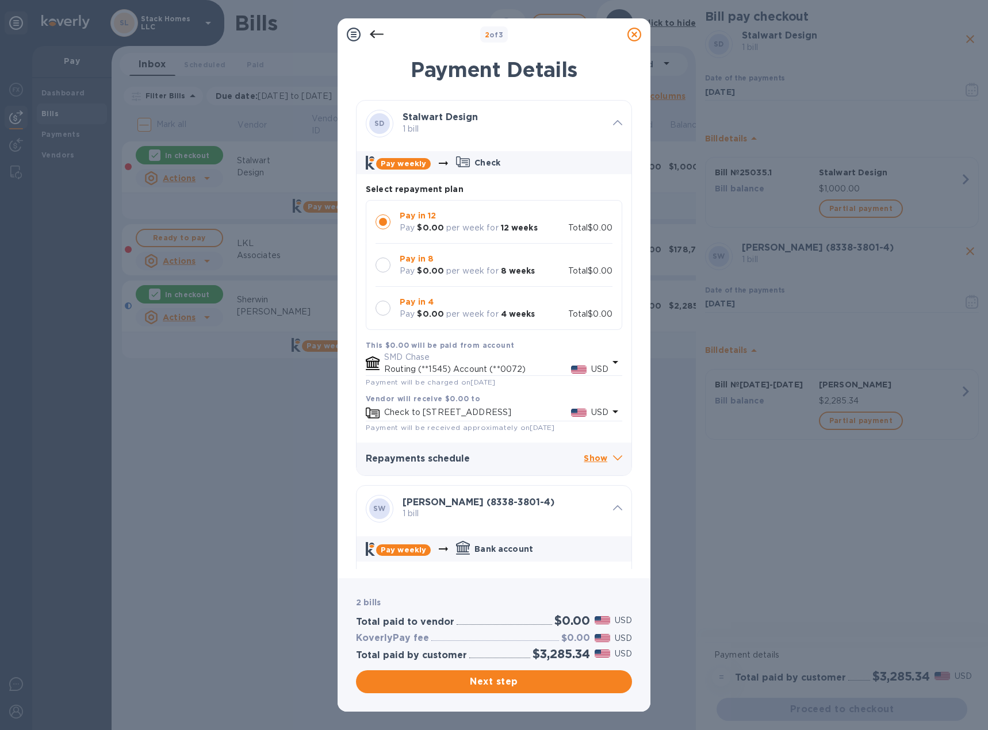
click at [349, 28] on icon at bounding box center [354, 35] width 14 height 14
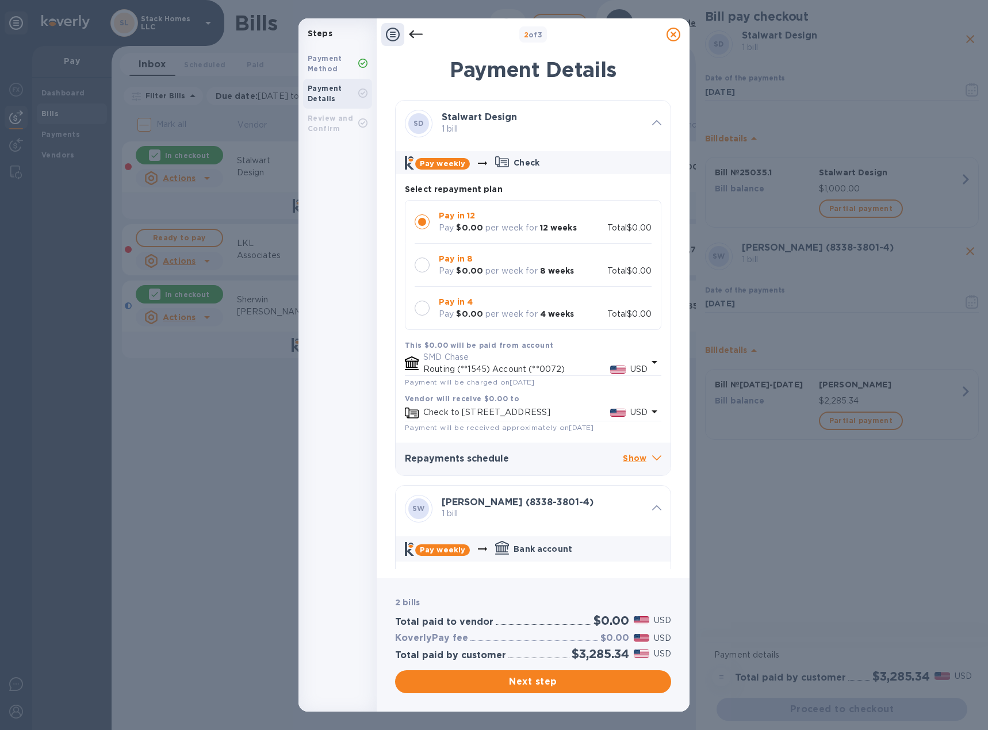
click at [414, 33] on icon at bounding box center [416, 35] width 14 height 14
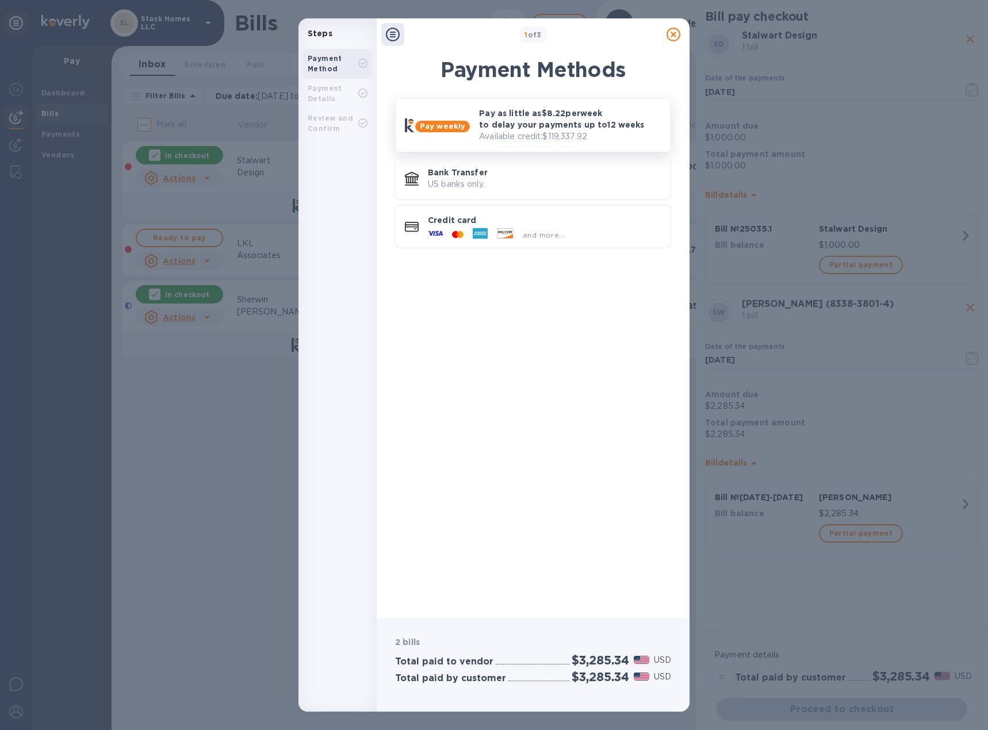
click at [496, 116] on p "Pay as little as $8.22 per week to delay your payments up to 12 weeks" at bounding box center [570, 119] width 182 height 23
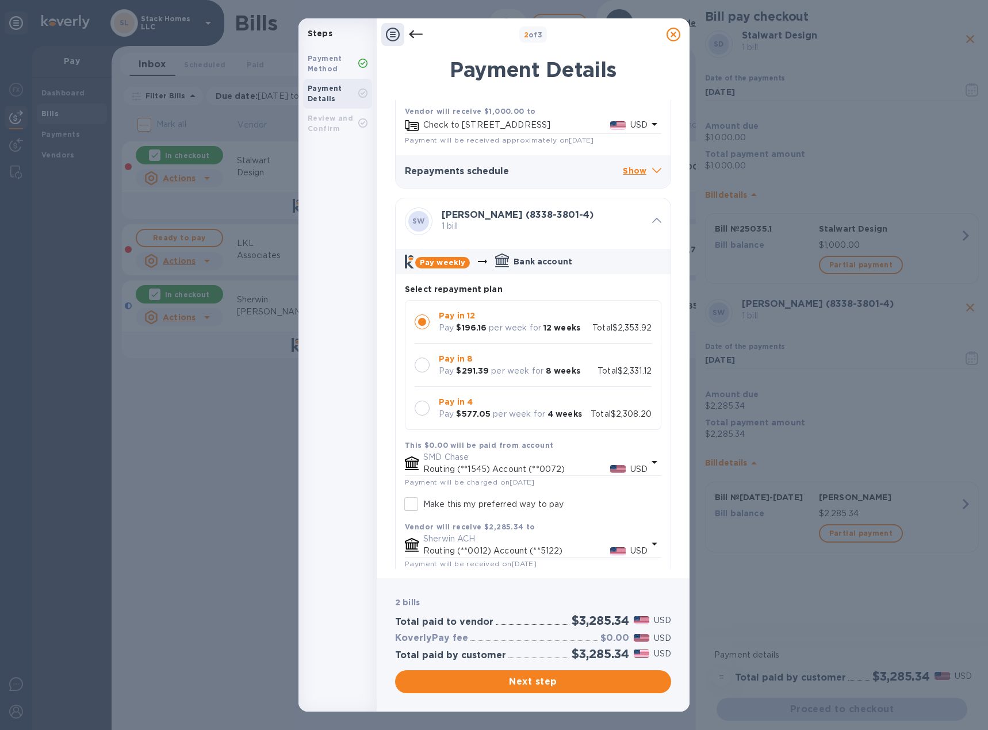
scroll to position [339, 0]
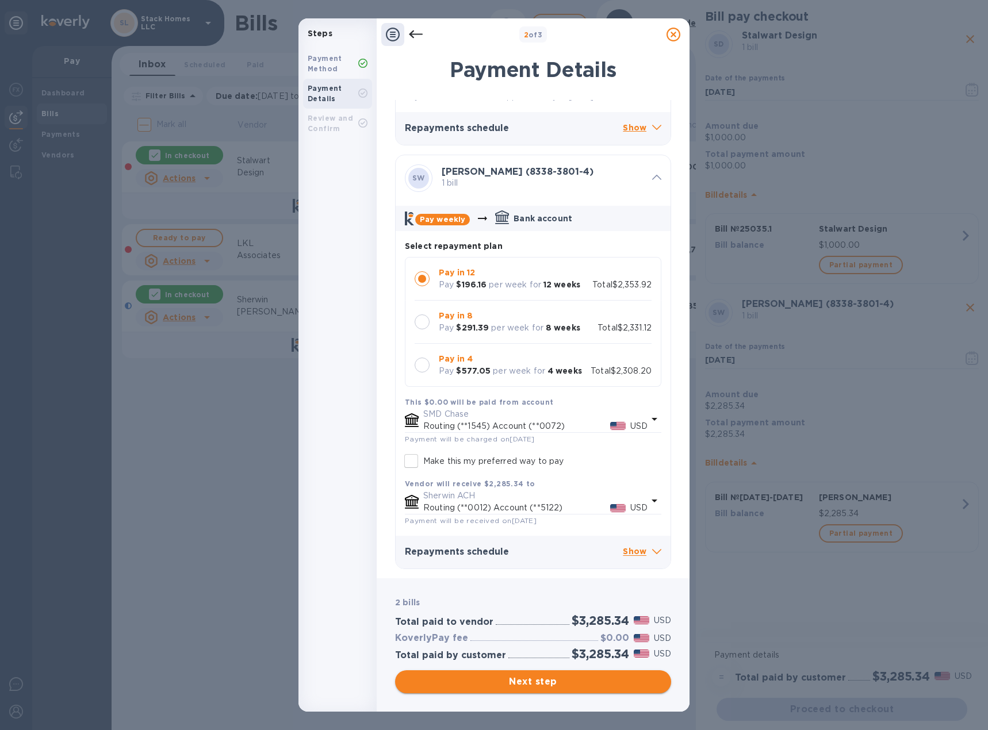
click at [555, 682] on span "Next step" at bounding box center [533, 682] width 258 height 14
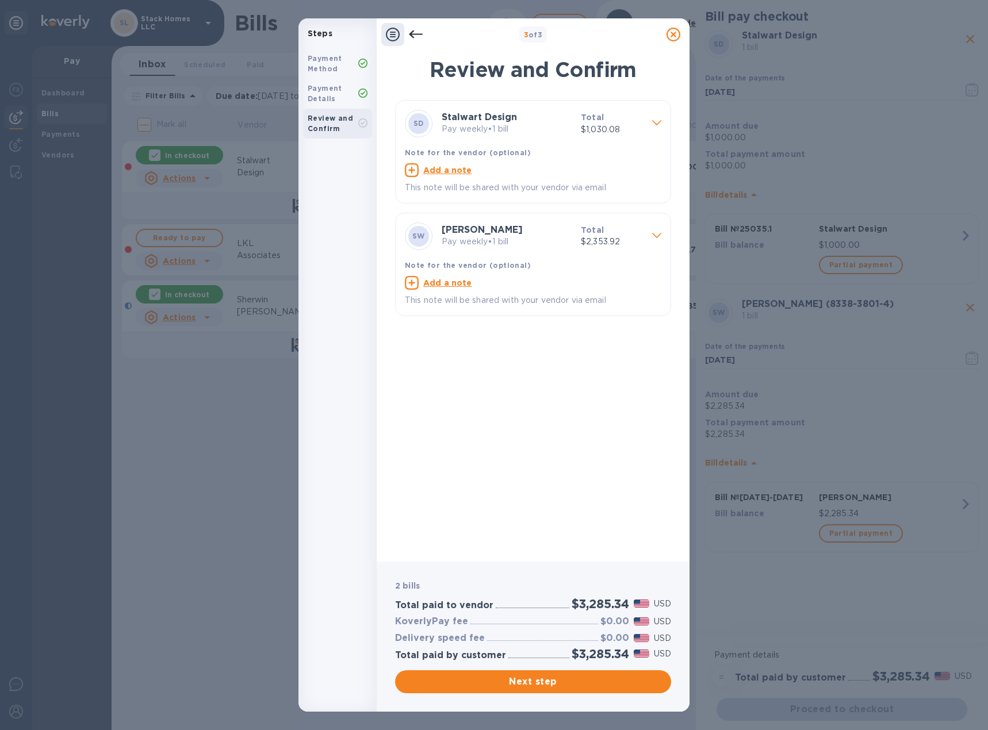
click at [422, 33] on icon at bounding box center [416, 35] width 14 height 14
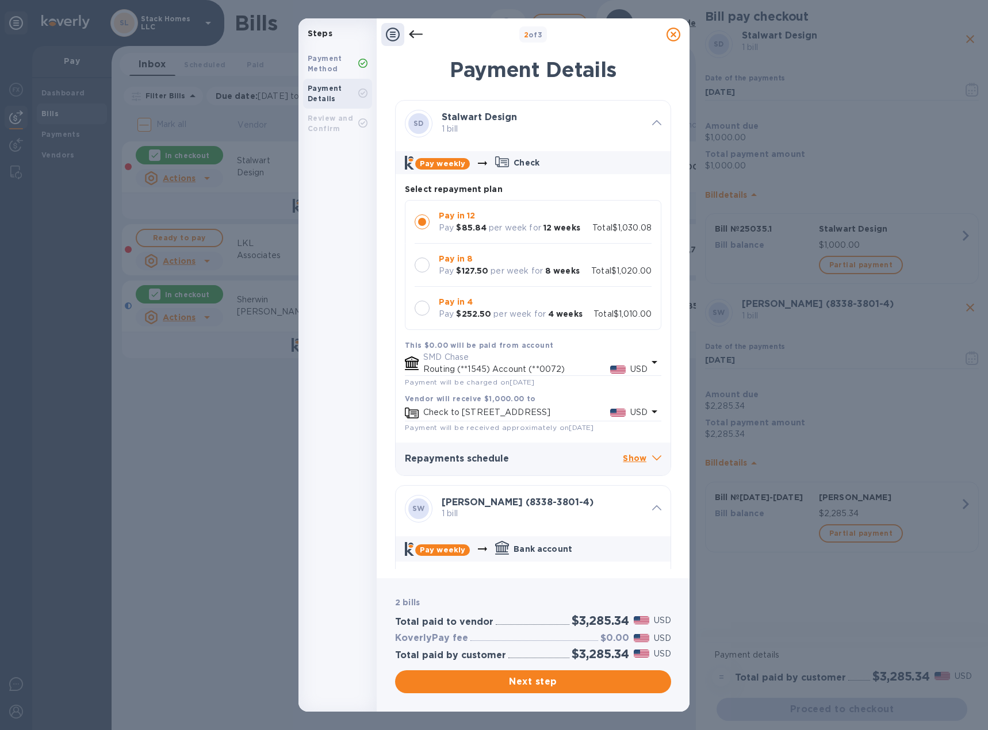
click at [422, 33] on icon at bounding box center [416, 35] width 14 height 14
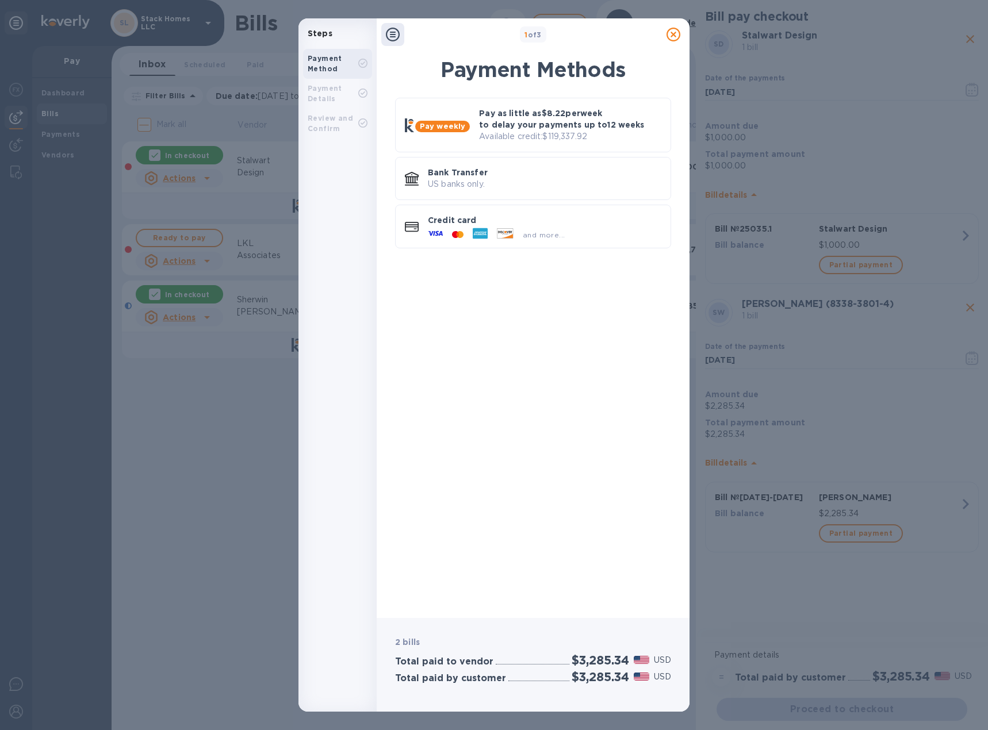
click at [673, 36] on icon at bounding box center [673, 35] width 14 height 14
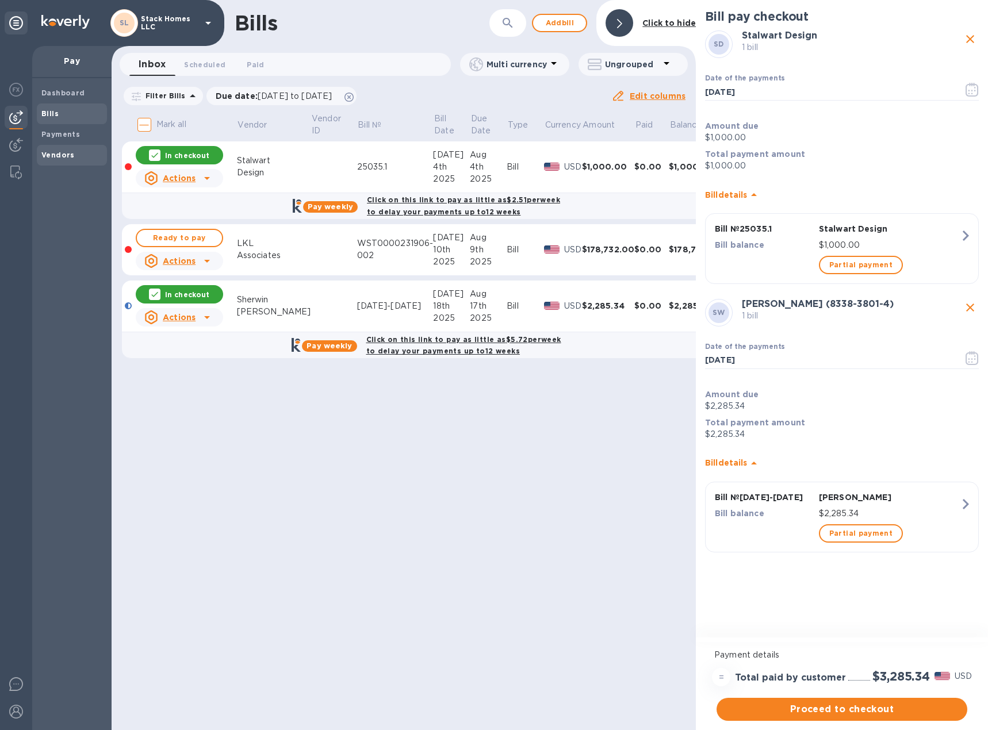
click at [64, 159] on span "Vendors" at bounding box center [57, 156] width 33 height 12
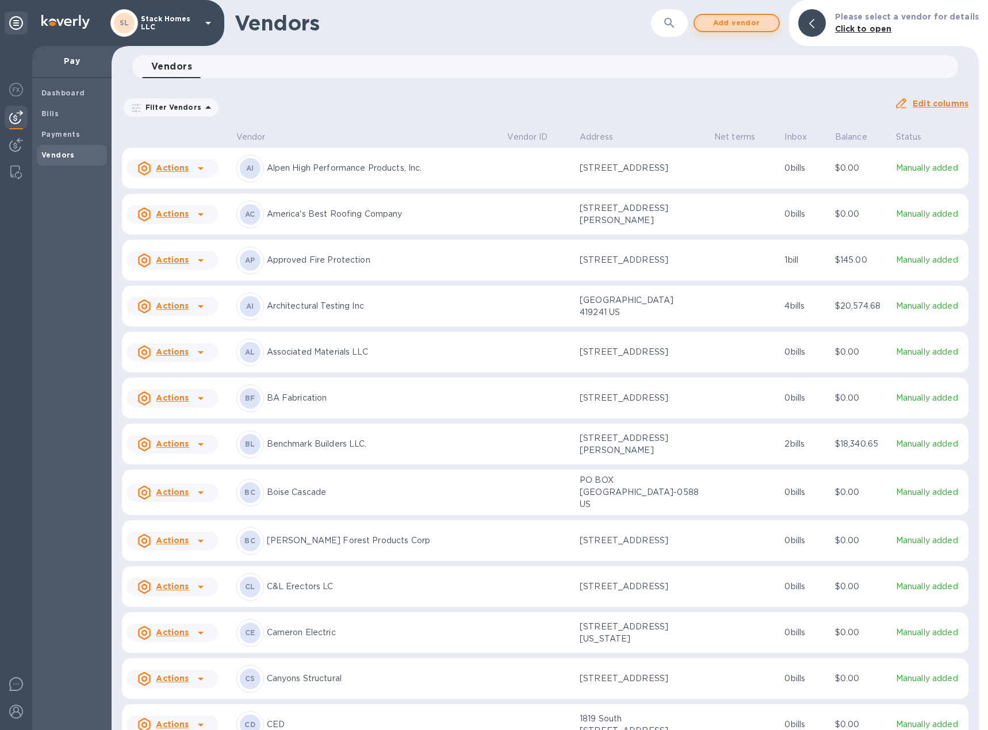
click at [736, 26] on span "Add vendor" at bounding box center [737, 23] width 66 height 14
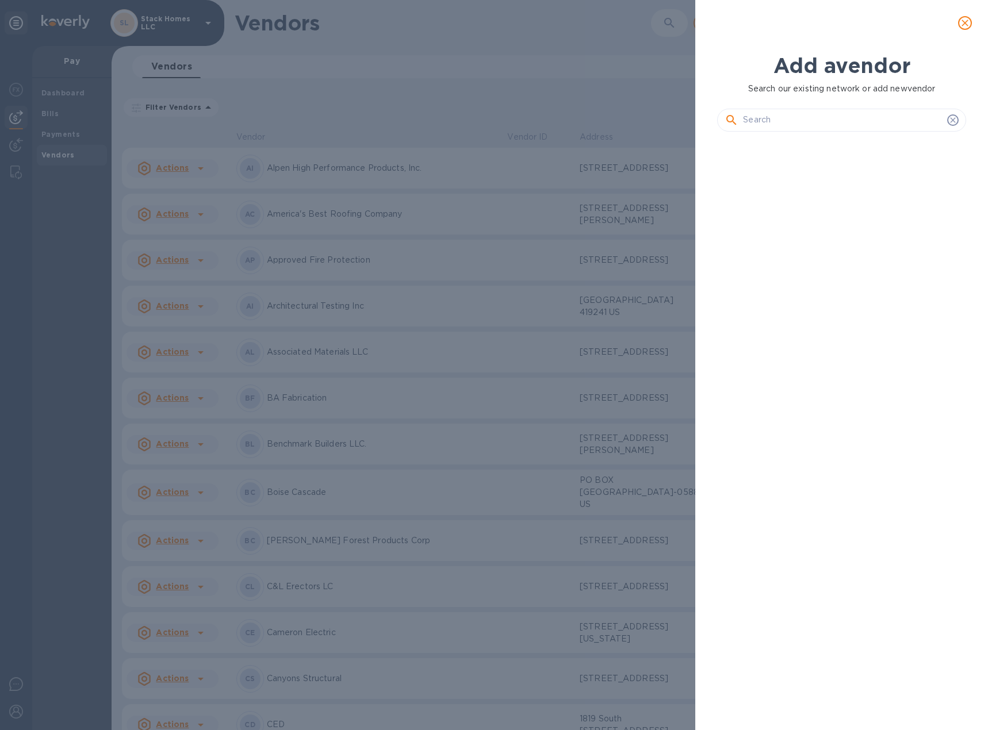
scroll to position [550, 253]
click at [783, 118] on input "text" at bounding box center [843, 120] width 200 height 17
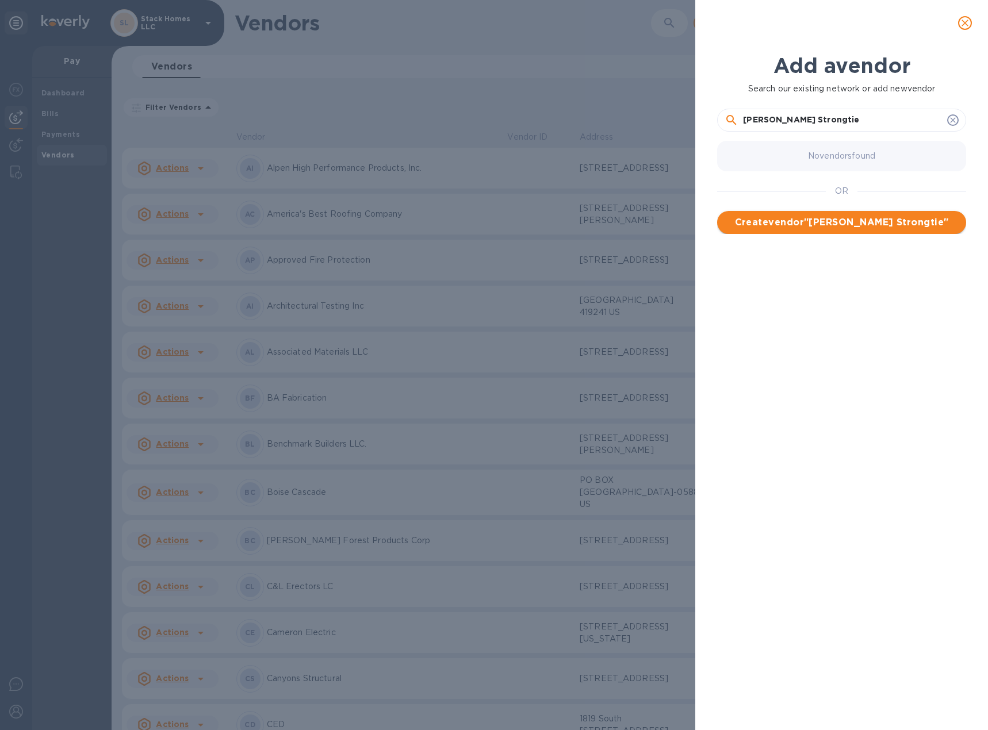
type input "[PERSON_NAME] Strongtie"
click at [814, 219] on span "Create vendor " [PERSON_NAME] Strongtie "" at bounding box center [841, 223] width 231 height 14
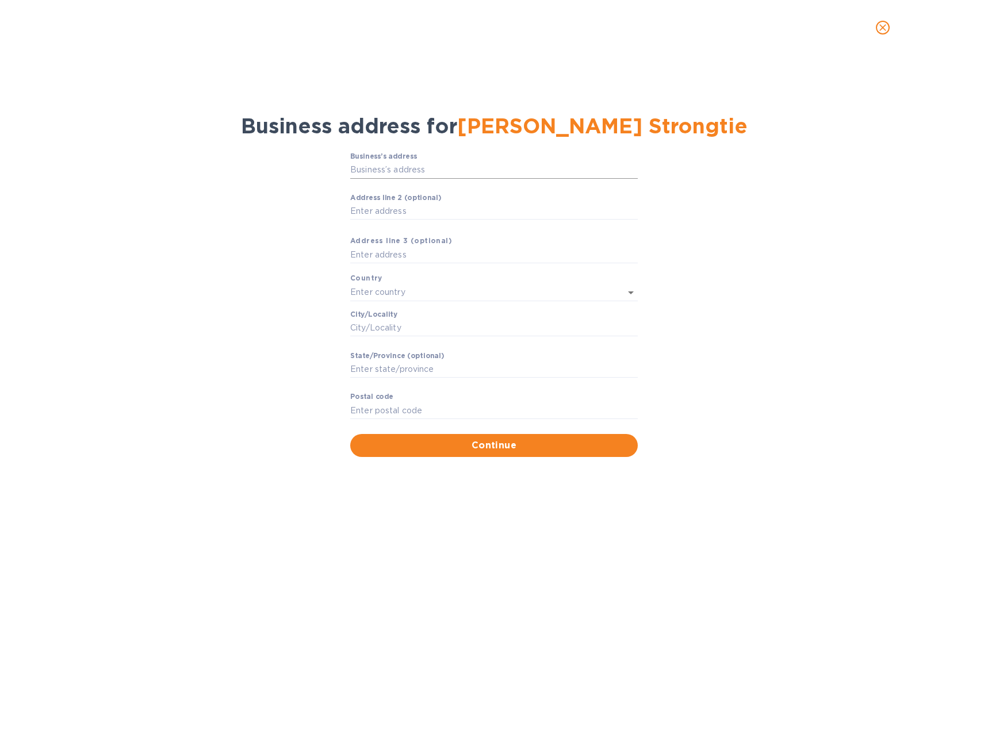
click at [418, 170] on input "Business’s аddress" at bounding box center [494, 170] width 288 height 17
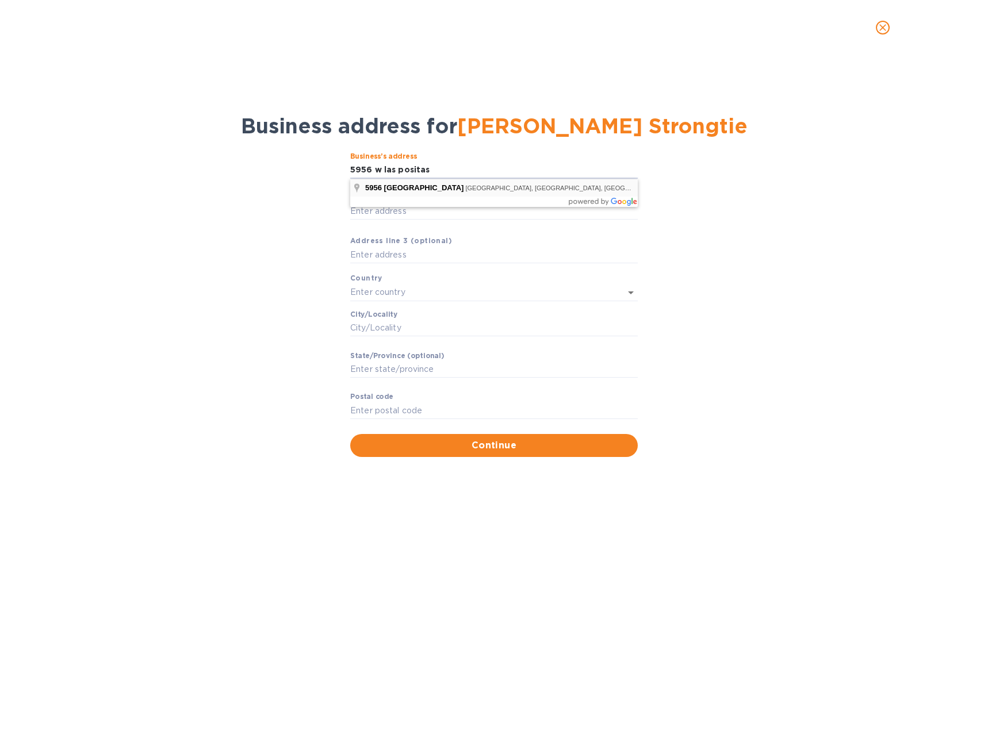
type input "[STREET_ADDRESS]"
type input "[GEOGRAPHIC_DATA]"
type input "Pleasanton"
type input "CA"
type input "94588"
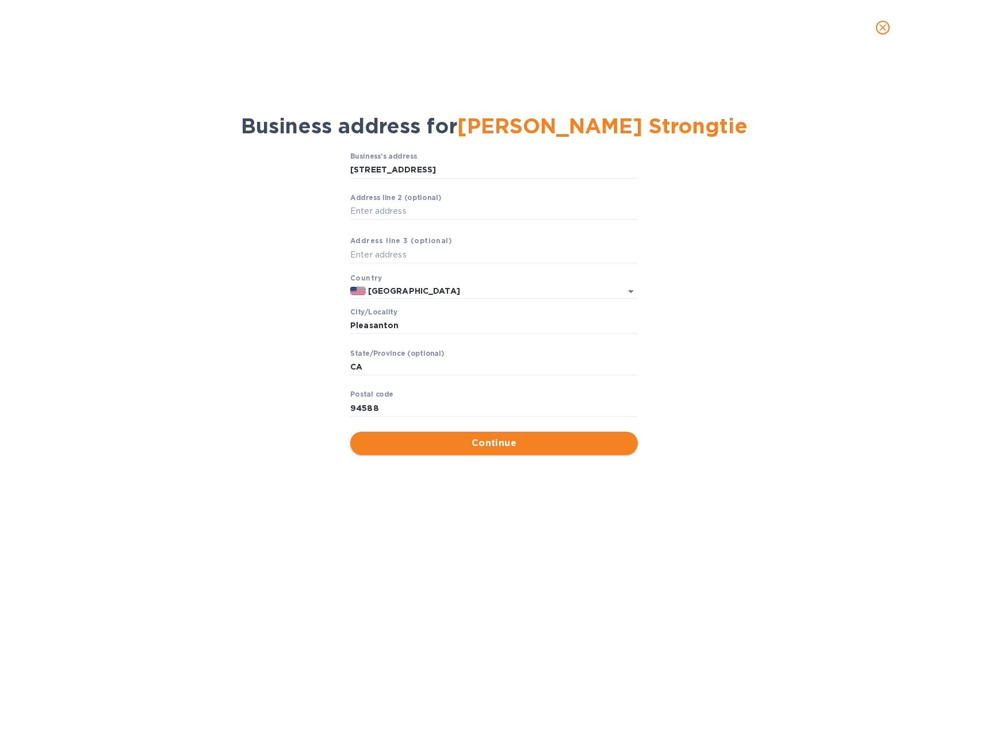
click at [449, 435] on button "Continue" at bounding box center [494, 443] width 288 height 23
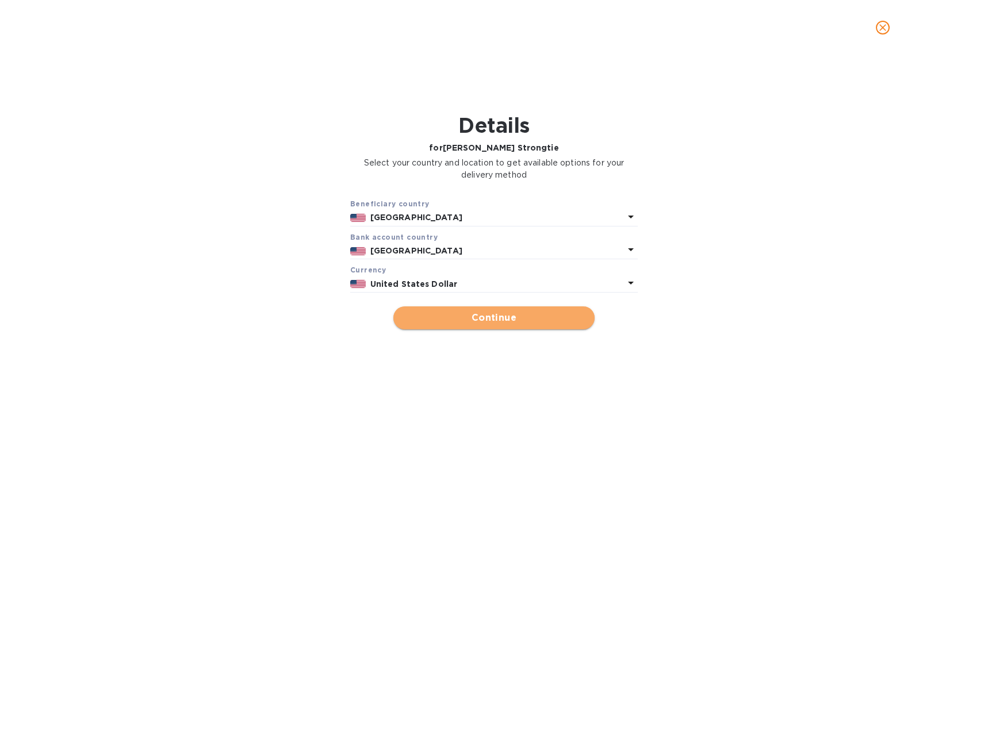
click at [486, 323] on span "Continue" at bounding box center [494, 318] width 183 height 14
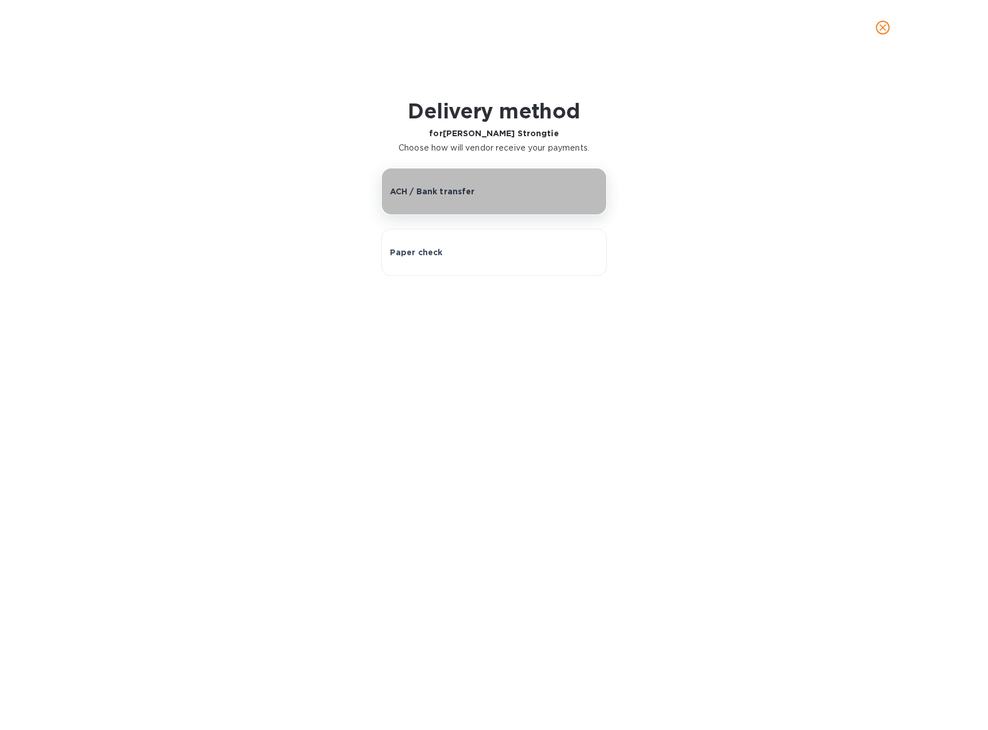
click at [447, 194] on p "ACH / Bank transfer" at bounding box center [432, 192] width 85 height 12
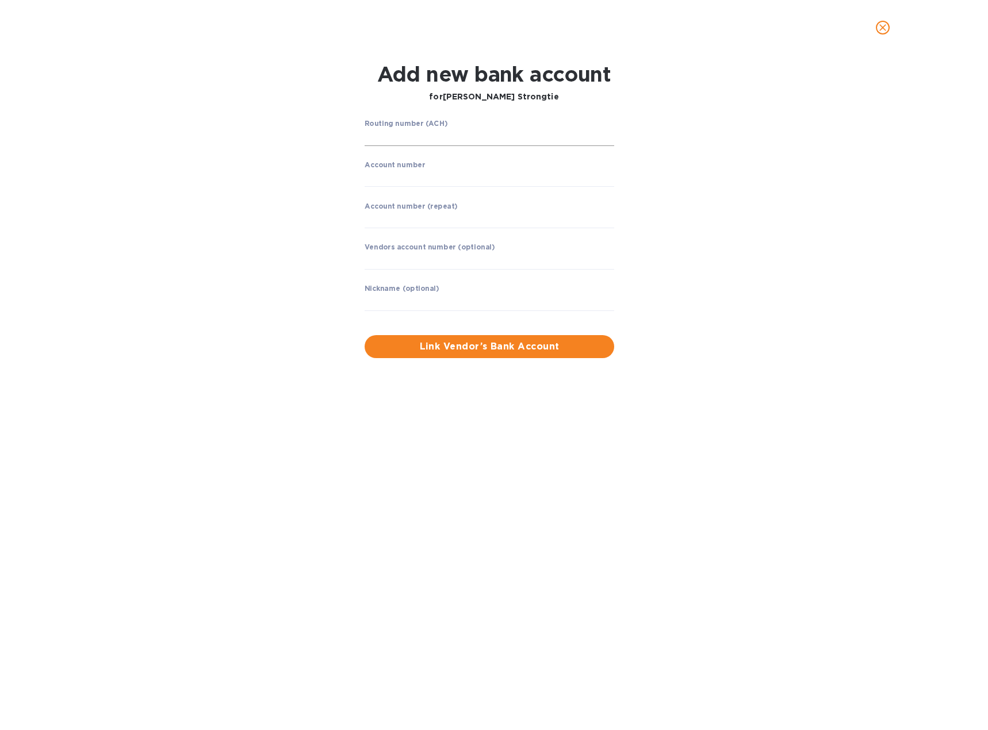
click at [408, 137] on input "string" at bounding box center [490, 137] width 250 height 17
type input "121000248"
click at [381, 178] on input "string" at bounding box center [490, 178] width 250 height 17
type input "4103117420"
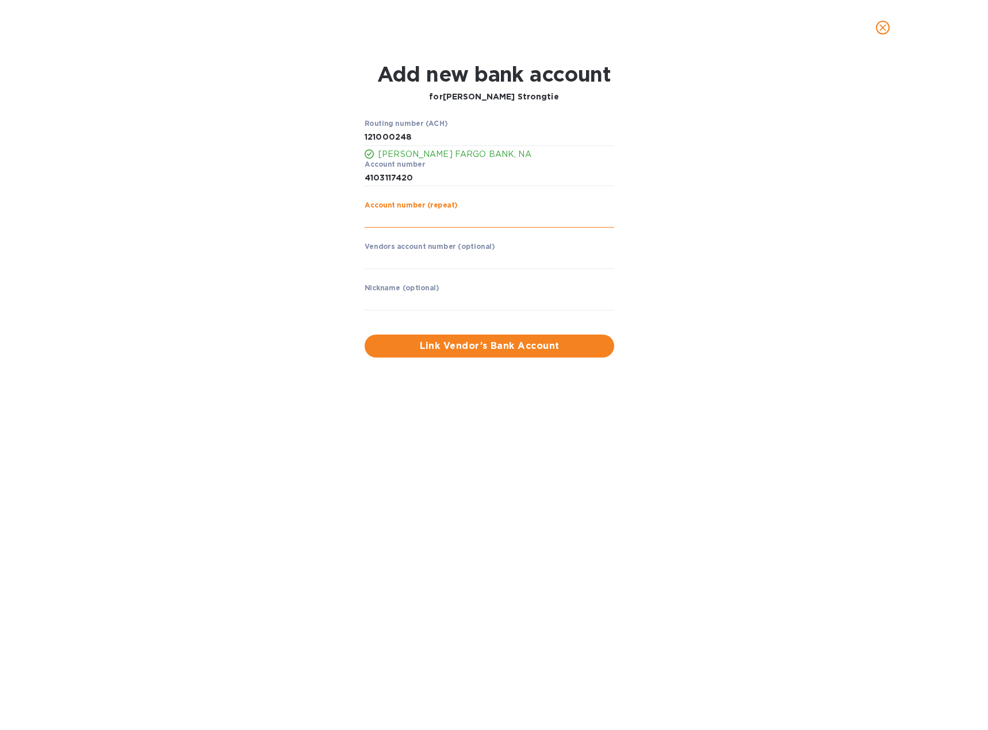
click at [380, 213] on input "string" at bounding box center [490, 218] width 250 height 17
type input "4103117420"
click at [381, 262] on input "text" at bounding box center [490, 260] width 250 height 17
click at [387, 297] on input "text" at bounding box center [490, 301] width 250 height 17
click at [455, 345] on span "Link Vendor’s Bank Account" at bounding box center [489, 346] width 231 height 14
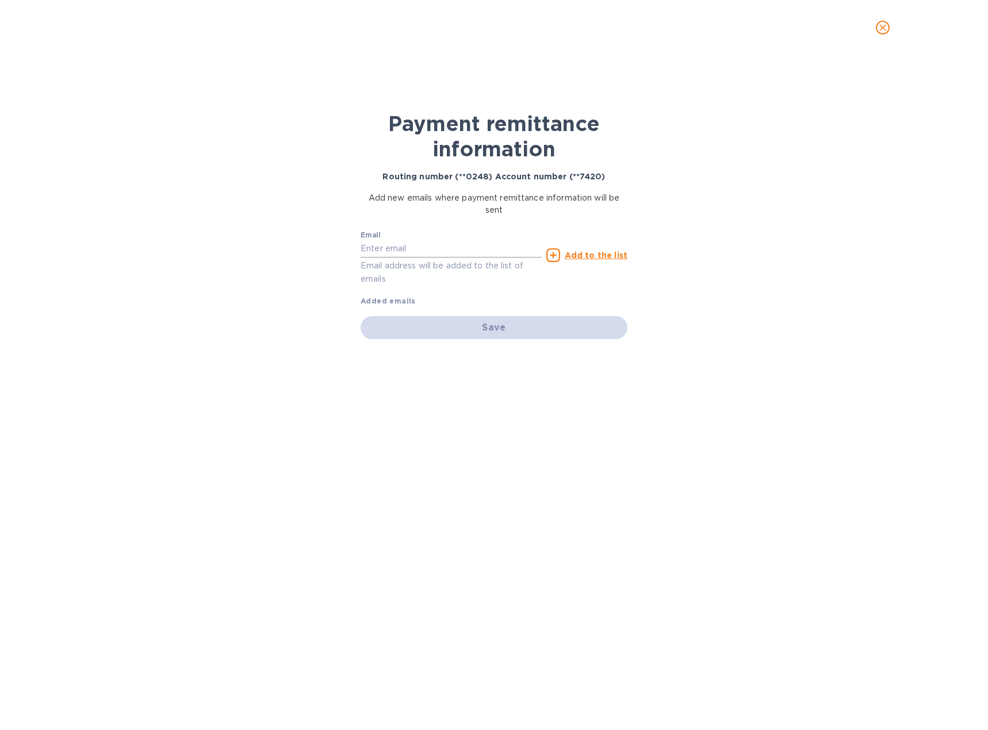
click at [393, 247] on input "text" at bounding box center [451, 248] width 181 height 17
click at [419, 248] on input "text" at bounding box center [451, 248] width 181 height 17
paste input "[EMAIL_ADDRESS][DOMAIN_NAME]"
type input "[EMAIL_ADDRESS][DOMAIN_NAME]"
click at [570, 253] on u "Add to the list" at bounding box center [596, 255] width 63 height 9
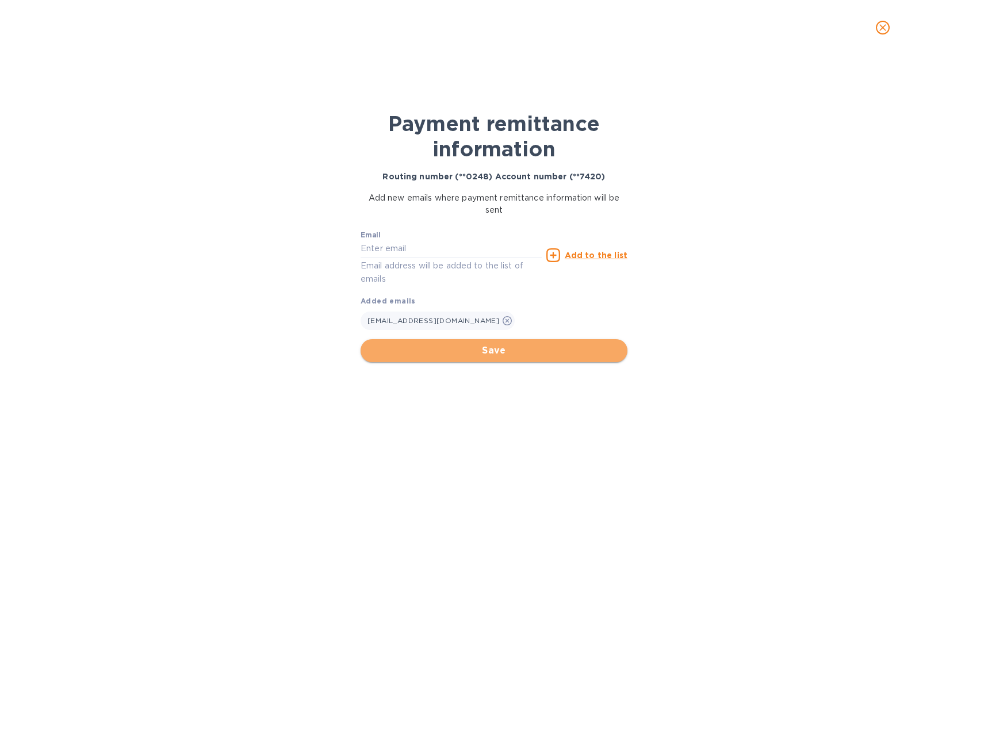
click at [501, 347] on span "Save" at bounding box center [494, 351] width 248 height 14
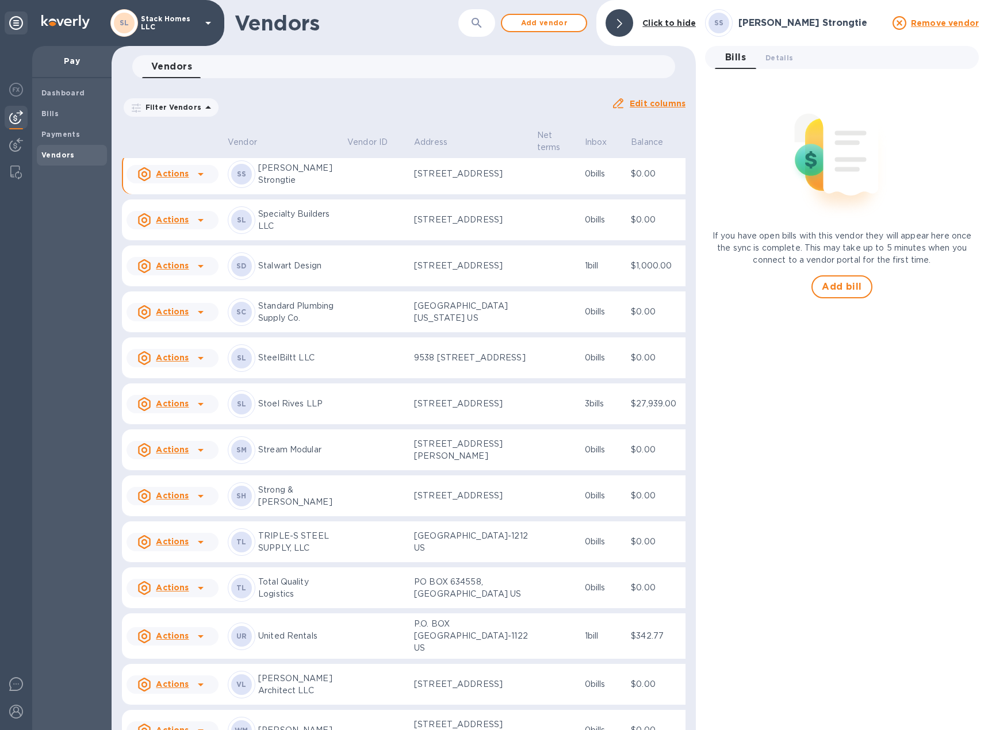
scroll to position [2720, 0]
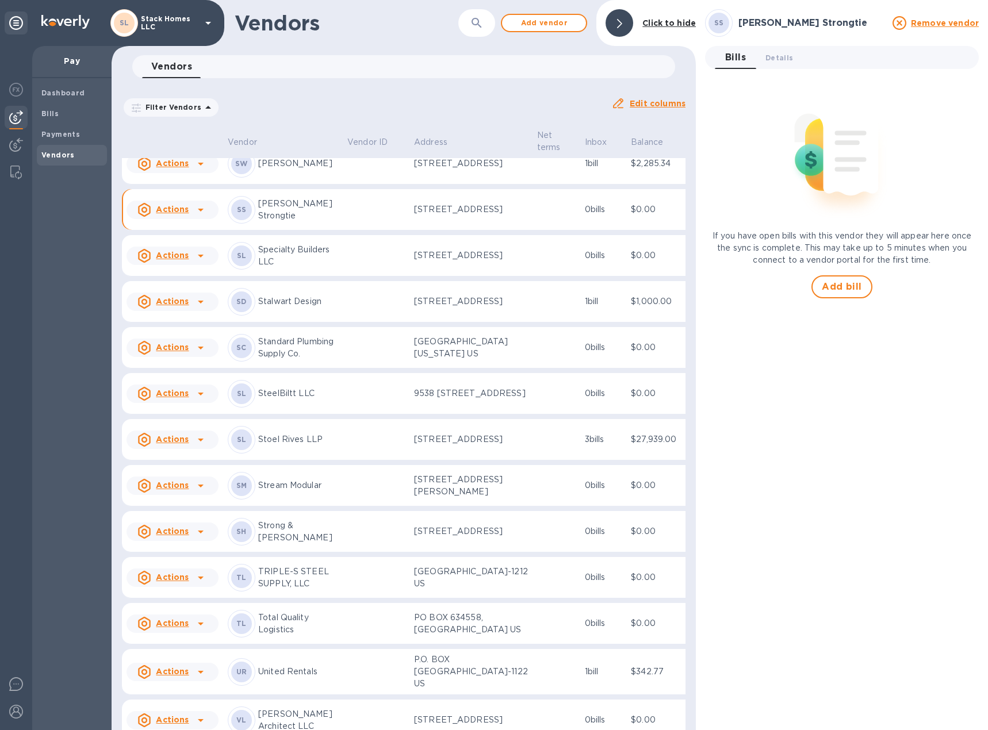
click at [317, 222] on p "[PERSON_NAME] Strongtie" at bounding box center [298, 210] width 80 height 24
click at [852, 281] on span "Add bill" at bounding box center [842, 287] width 40 height 14
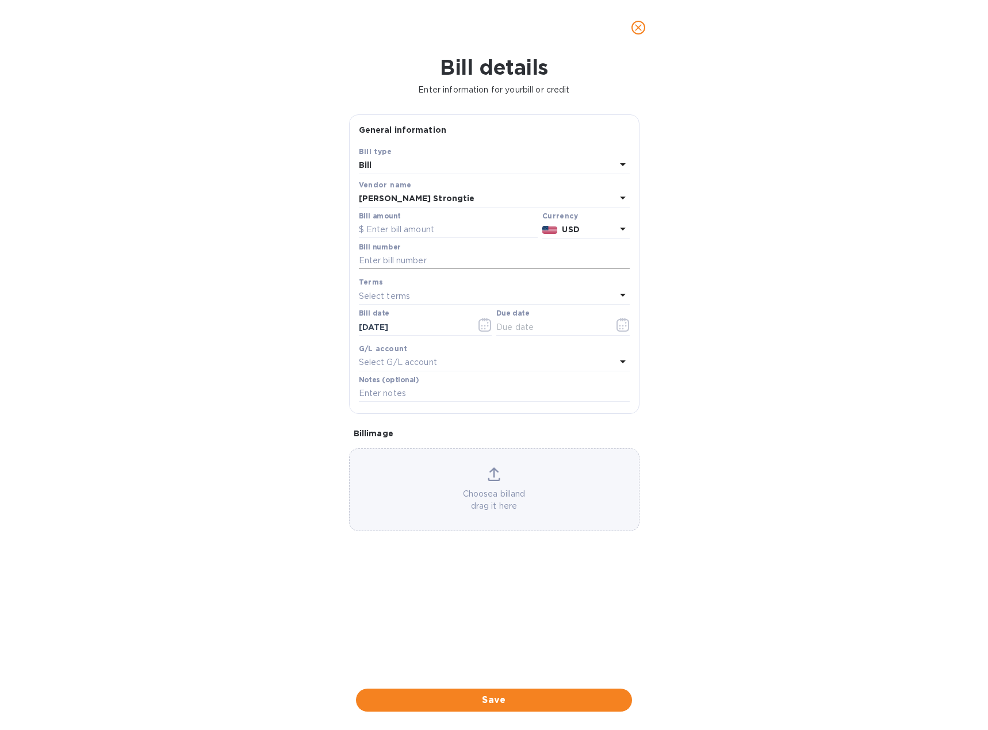
click at [430, 255] on input "text" at bounding box center [494, 260] width 271 height 17
drag, startPoint x: 403, startPoint y: 241, endPoint x: 403, endPoint y: 231, distance: 9.8
click at [403, 237] on div "Bill type Bill Vendor name [PERSON_NAME] Strongtie Bill amount Currency USD Bil…" at bounding box center [494, 274] width 275 height 263
click at [403, 231] on input "text" at bounding box center [448, 229] width 179 height 17
type input "2,465"
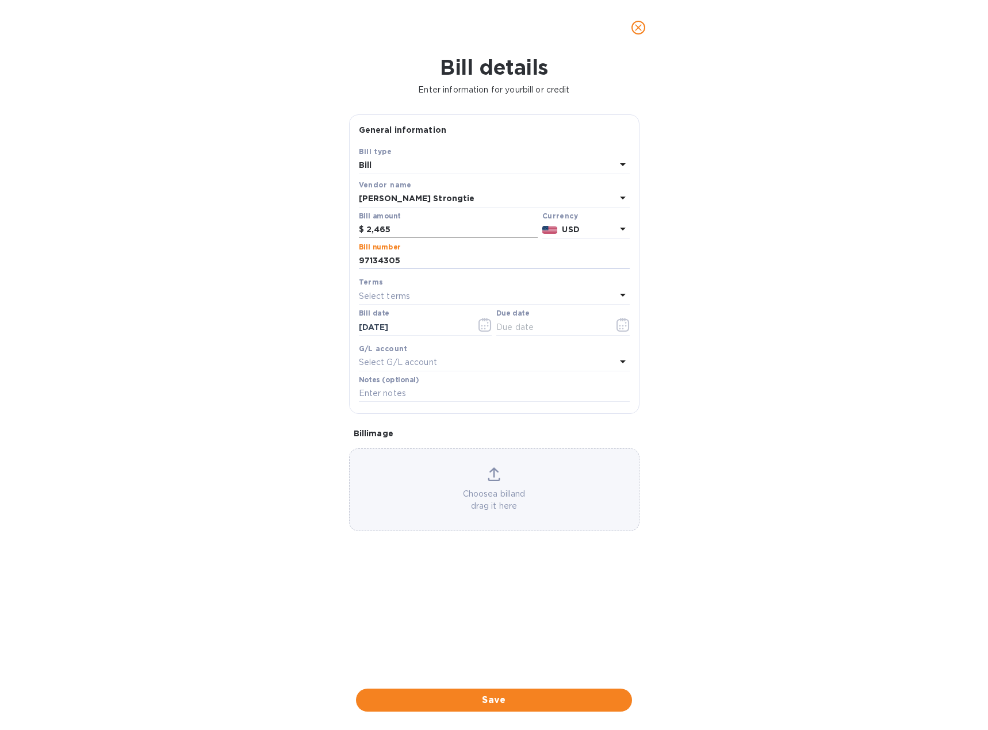
type input "97134305"
click at [491, 322] on icon "button" at bounding box center [484, 325] width 13 height 14
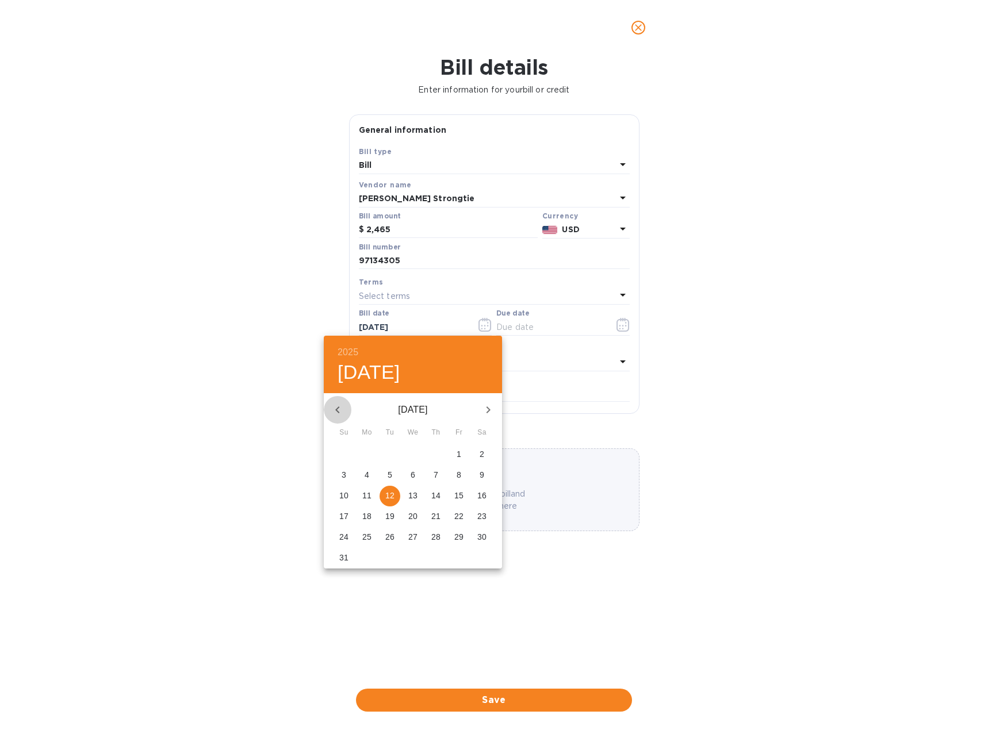
click at [342, 413] on icon "button" at bounding box center [338, 410] width 14 height 14
click at [394, 451] on span "1" at bounding box center [390, 455] width 21 height 12
type input "[DATE]"
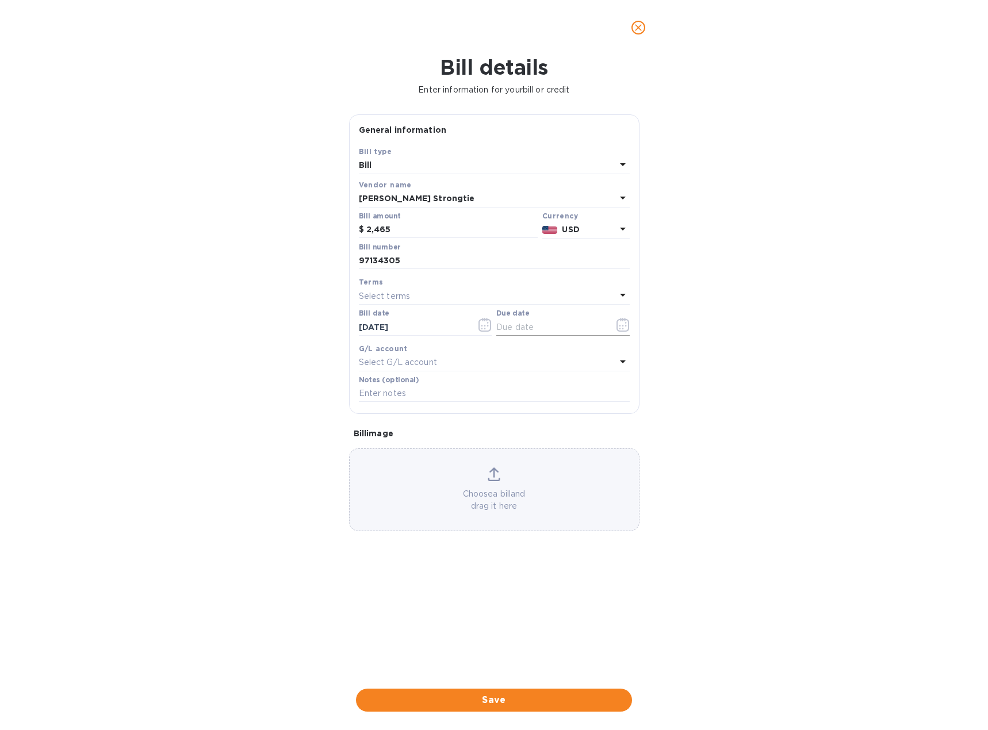
click at [520, 329] on input "text" at bounding box center [550, 327] width 109 height 17
click at [477, 293] on div "Select terms" at bounding box center [487, 296] width 257 height 16
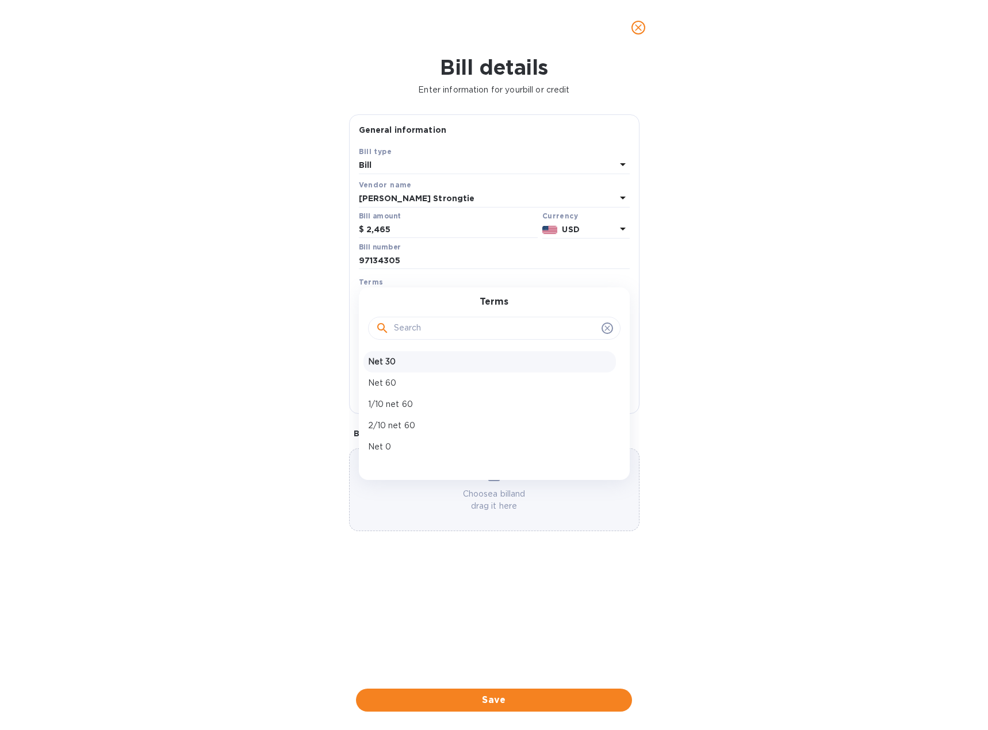
click at [418, 359] on p "Net 30" at bounding box center [489, 362] width 243 height 12
type input "[DATE]"
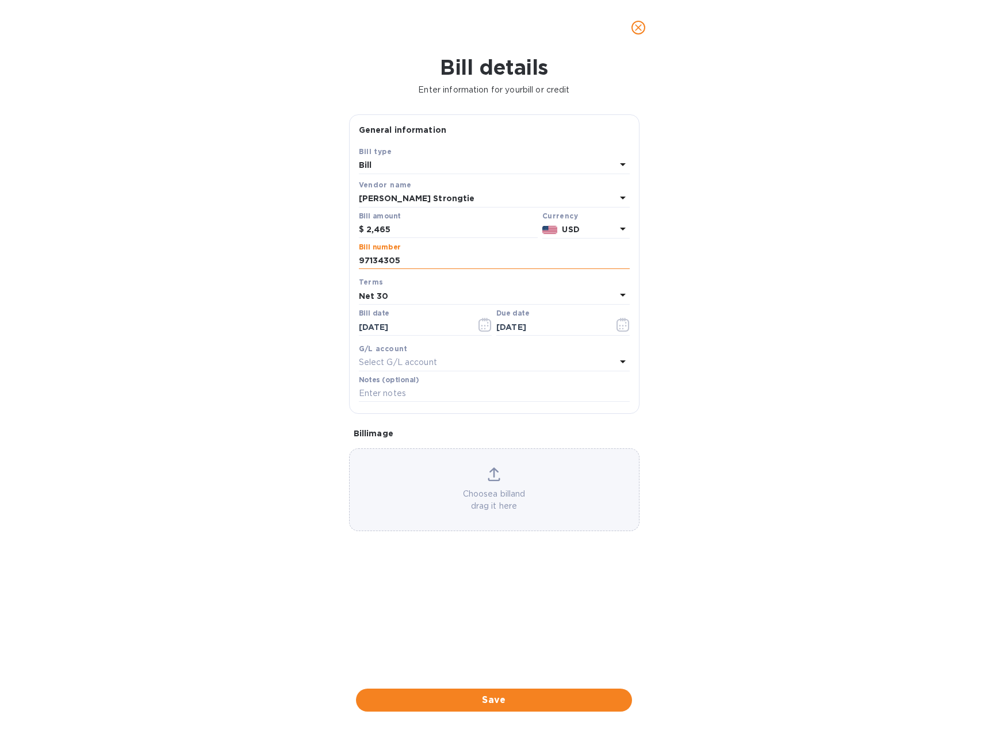
click at [410, 258] on input "97134305" at bounding box center [494, 260] width 271 height 17
click at [419, 259] on input "97134305 &" at bounding box center [494, 260] width 271 height 17
type input "97134305 & 97072261"
click at [398, 234] on input "2,465" at bounding box center [451, 229] width 171 height 17
drag, startPoint x: 396, startPoint y: 230, endPoint x: 350, endPoint y: 231, distance: 46.0
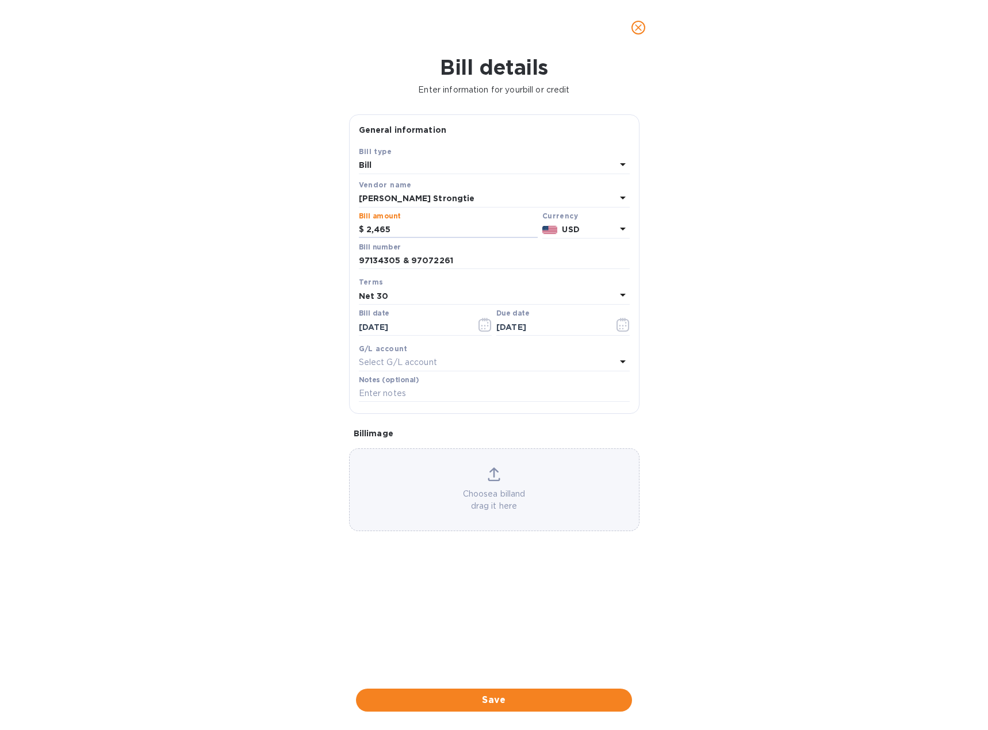
click at [350, 231] on div "Save Bill type Bill Vendor name [PERSON_NAME] Strongtie Bill amount $ 2,465 Cur…" at bounding box center [494, 279] width 289 height 268
type input "3,086.70"
click at [664, 226] on div "Bill details Enter information for your bill or credit General information Save…" at bounding box center [494, 392] width 988 height 675
click at [510, 690] on button "Save" at bounding box center [494, 700] width 276 height 23
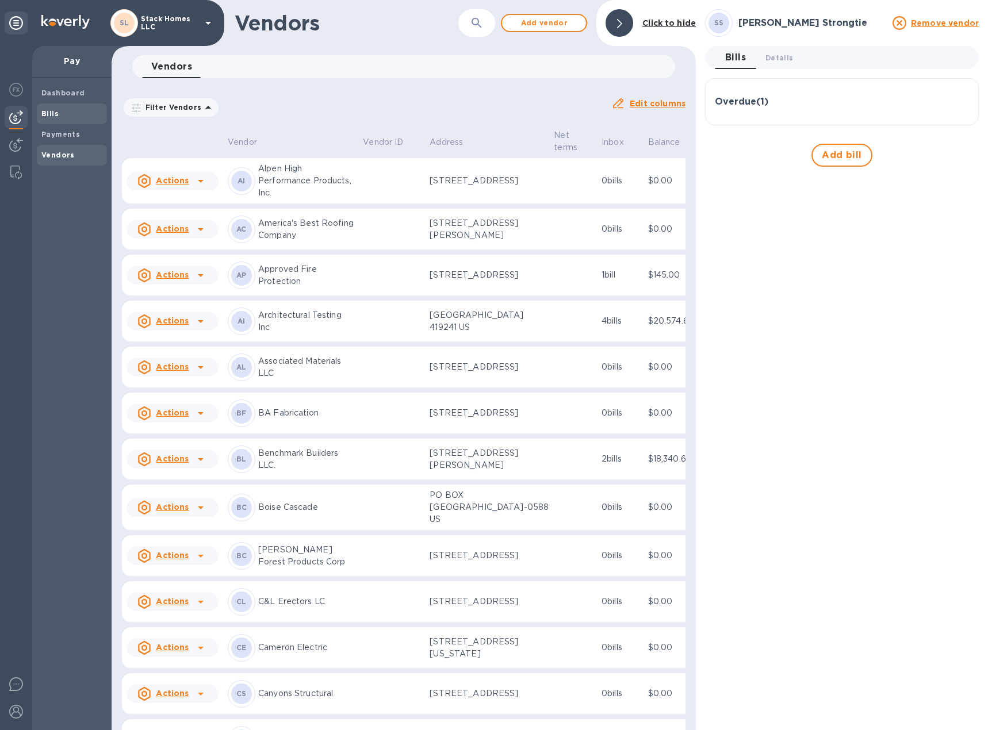
click at [64, 110] on span "Bills" at bounding box center [71, 114] width 61 height 12
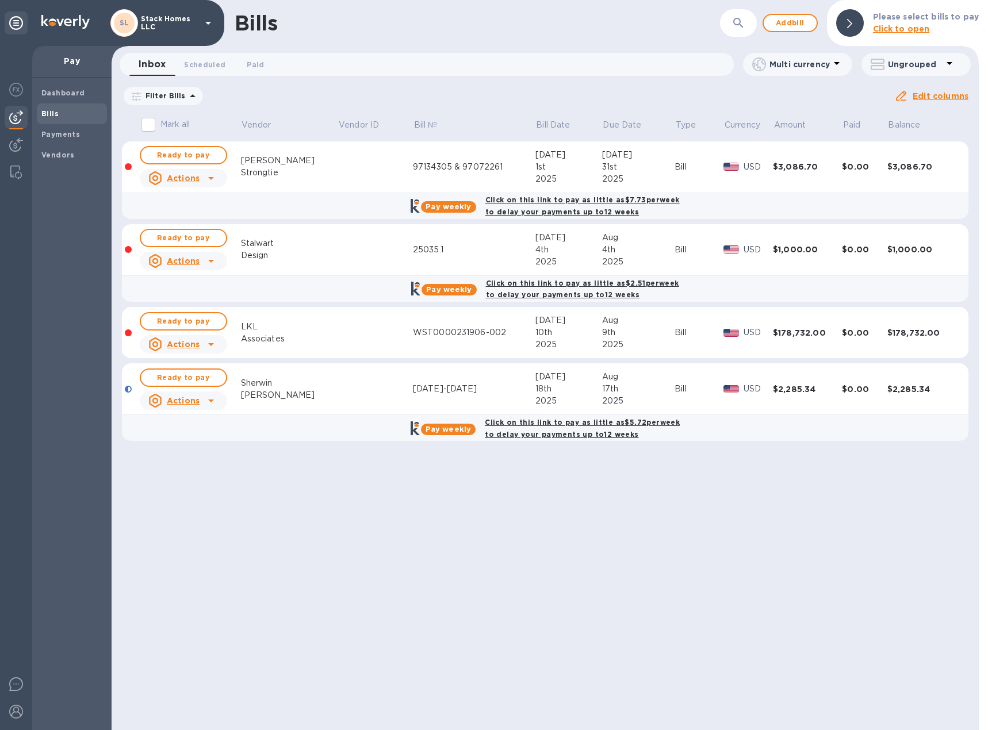
click at [573, 206] on div "Click on this link to pay as little as $7.73 per week to delay your payments up…" at bounding box center [582, 205] width 199 height 29
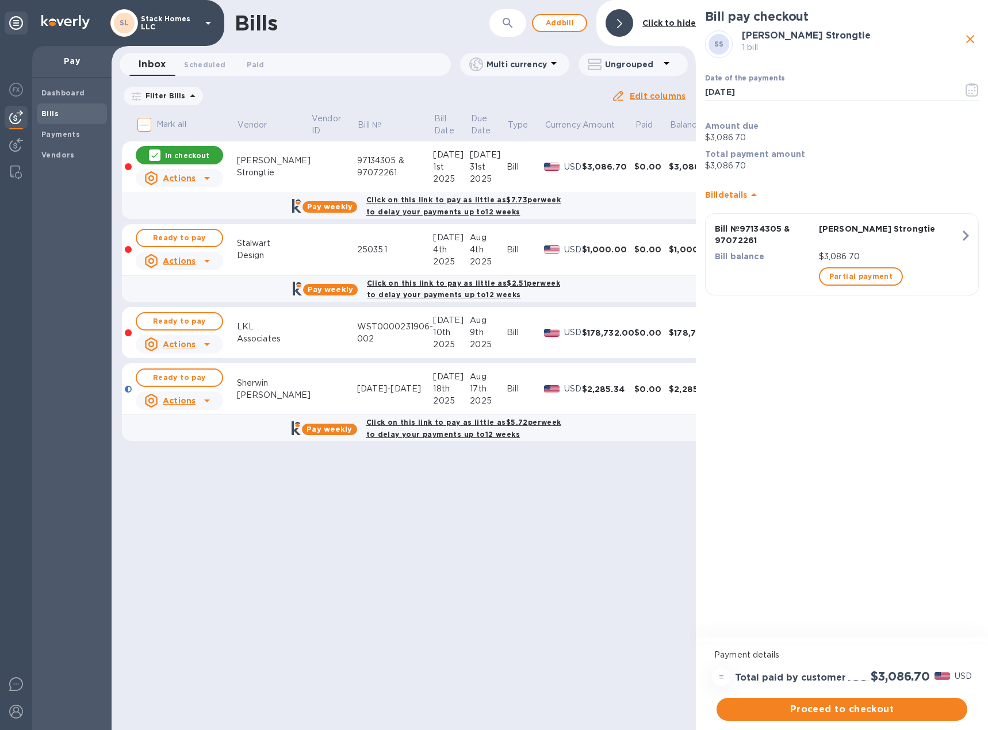
click at [768, 259] on p "Bill balance" at bounding box center [764, 257] width 99 height 12
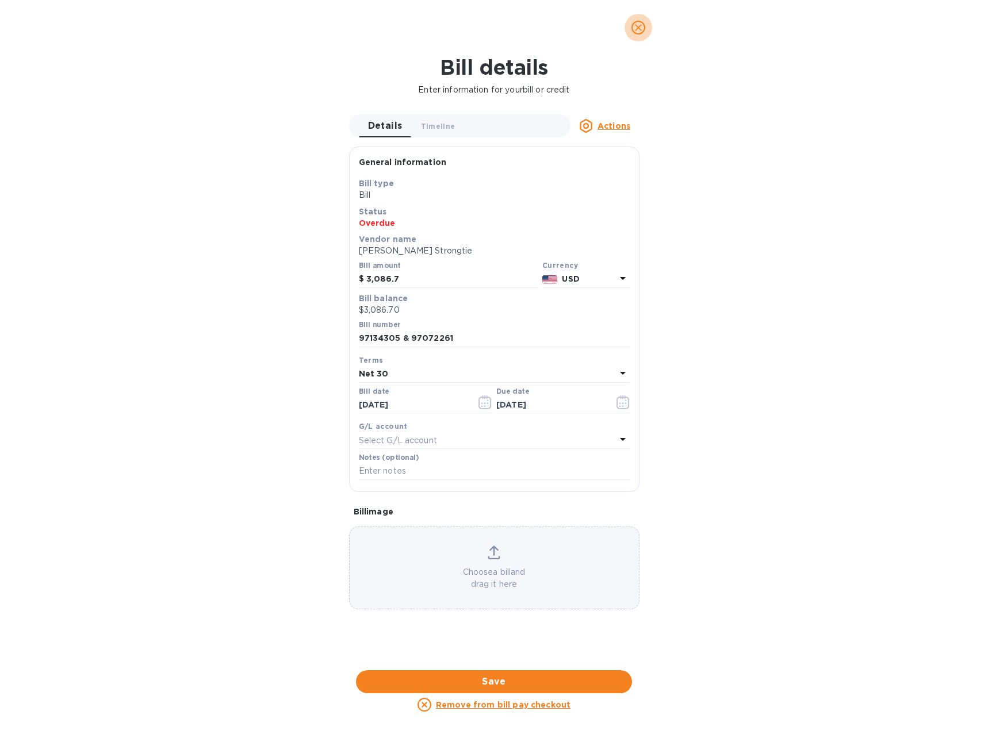
click at [637, 26] on icon "close" at bounding box center [638, 27] width 7 height 7
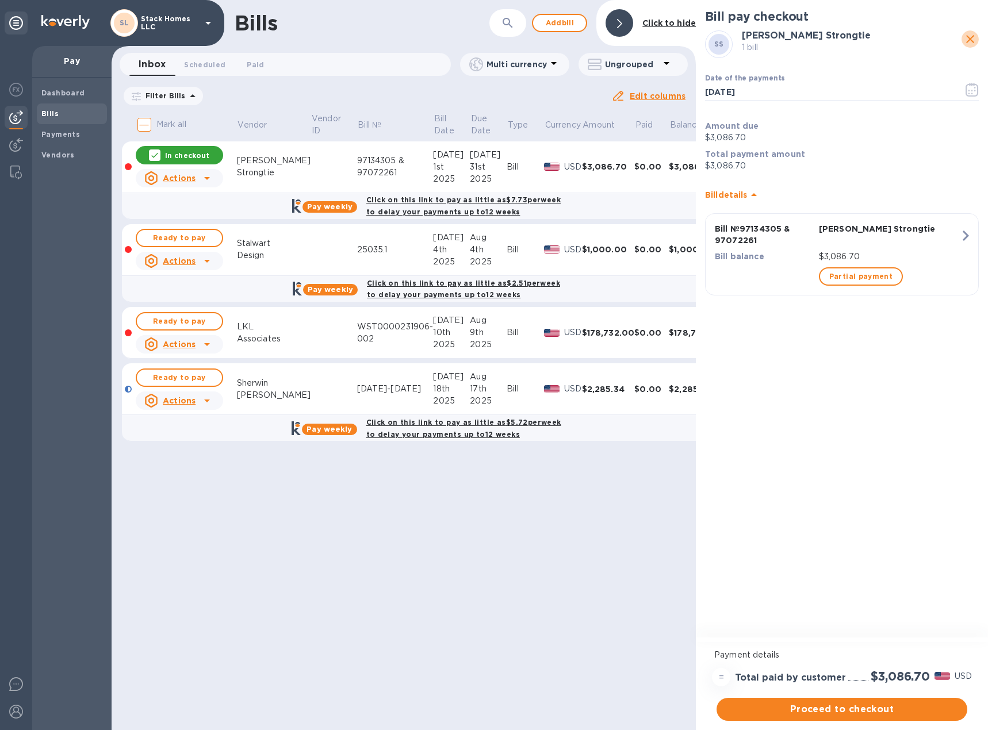
click at [971, 36] on icon "close" at bounding box center [970, 39] width 14 height 14
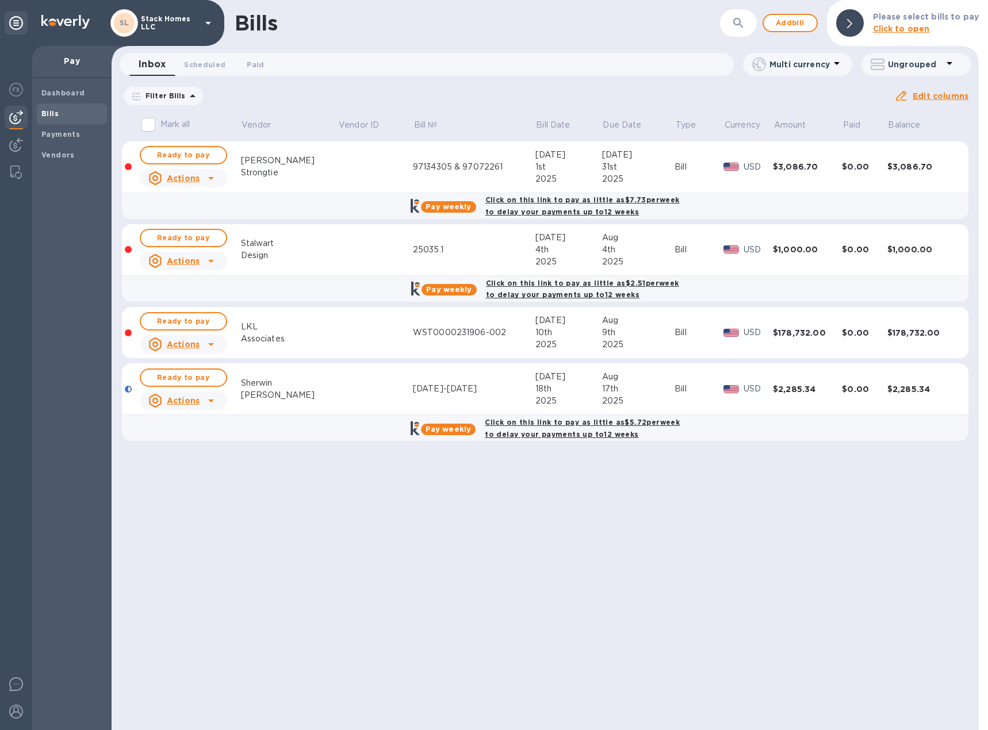
click at [518, 199] on b "Click on this link to pay as little as $7.73 per week to delay your payments up…" at bounding box center [582, 206] width 194 height 21
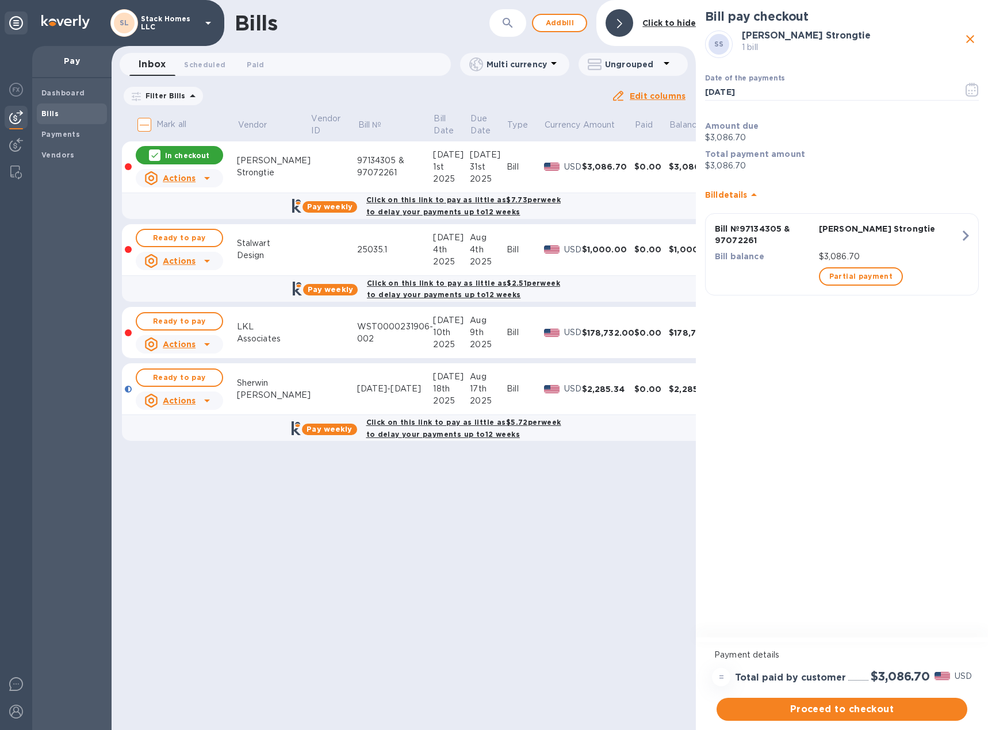
click at [170, 175] on u "Actions" at bounding box center [179, 178] width 33 height 9
click at [188, 179] on div at bounding box center [494, 365] width 988 height 730
click at [446, 202] on b "Click on this link to pay as little as $7.73 per week to delay your payments up…" at bounding box center [463, 206] width 194 height 21
click at [961, 234] on icon "button" at bounding box center [965, 235] width 21 height 21
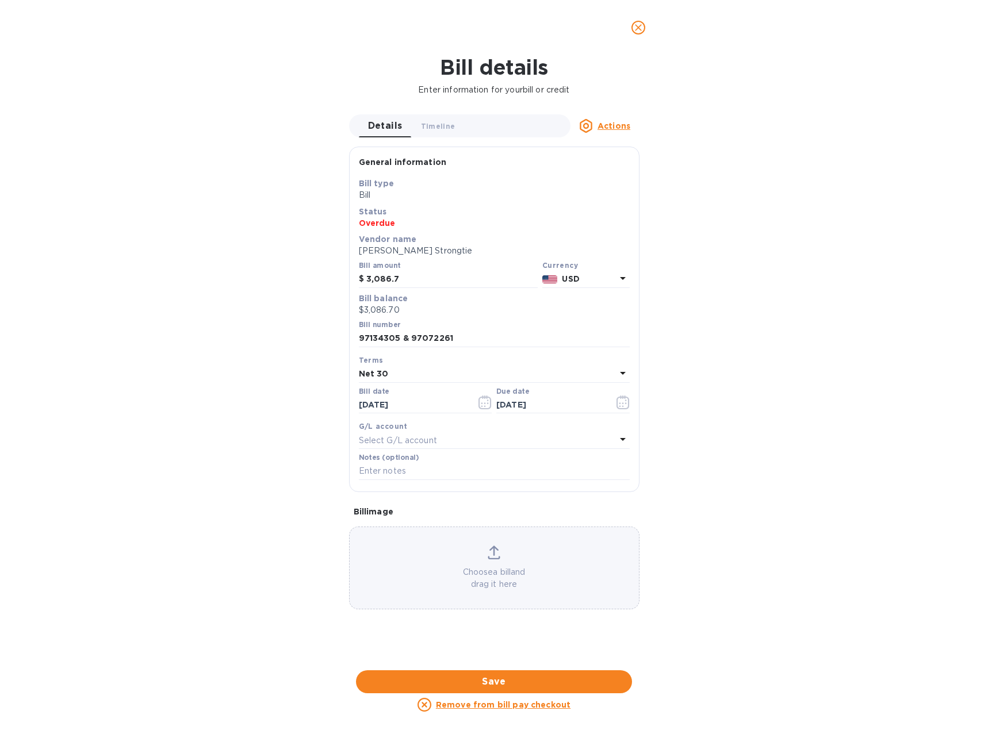
click at [614, 128] on u "Actions" at bounding box center [613, 125] width 33 height 9
click at [614, 125] on div at bounding box center [494, 365] width 988 height 730
click at [495, 674] on button "Save" at bounding box center [494, 681] width 276 height 23
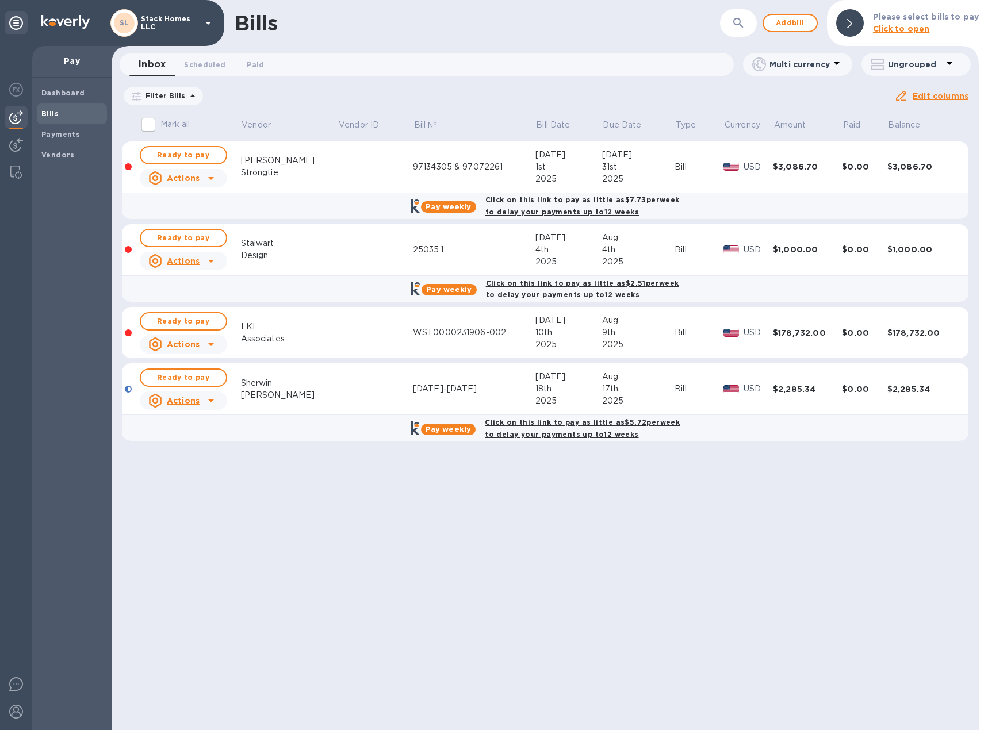
click at [155, 183] on icon at bounding box center [155, 178] width 14 height 14
click at [155, 183] on div at bounding box center [494, 365] width 988 height 730
click at [170, 163] on button "Ready to pay" at bounding box center [183, 155] width 87 height 18
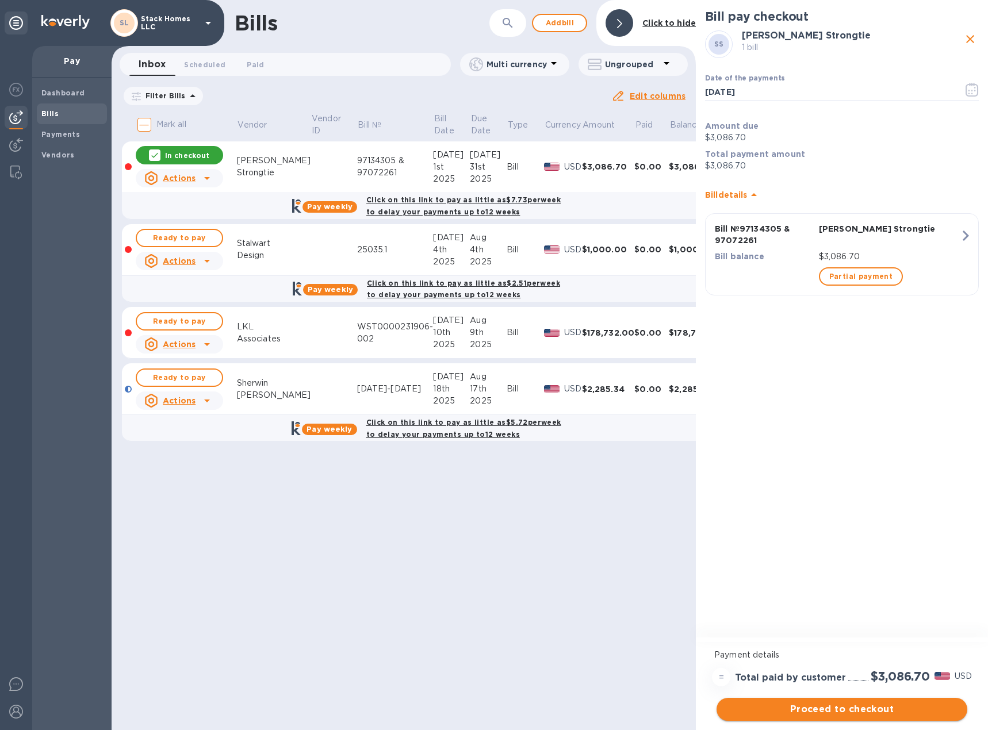
click at [882, 707] on span "Proceed to checkout" at bounding box center [842, 710] width 232 height 14
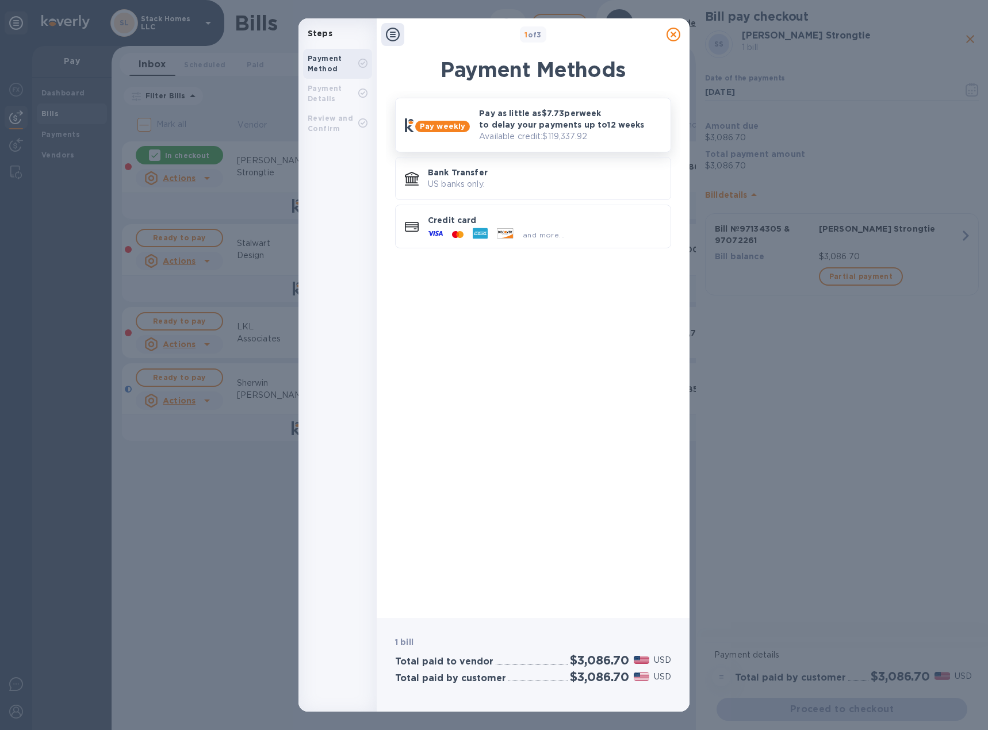
click at [447, 125] on b "Pay weekly" at bounding box center [442, 126] width 45 height 9
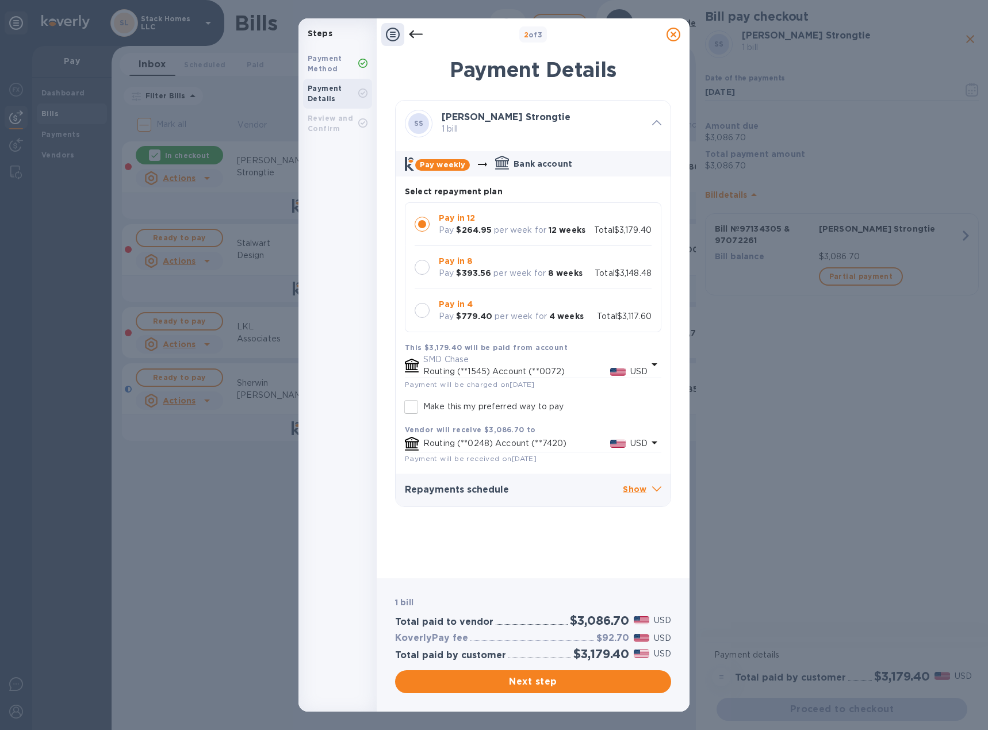
click at [658, 491] on icon at bounding box center [656, 489] width 9 height 5
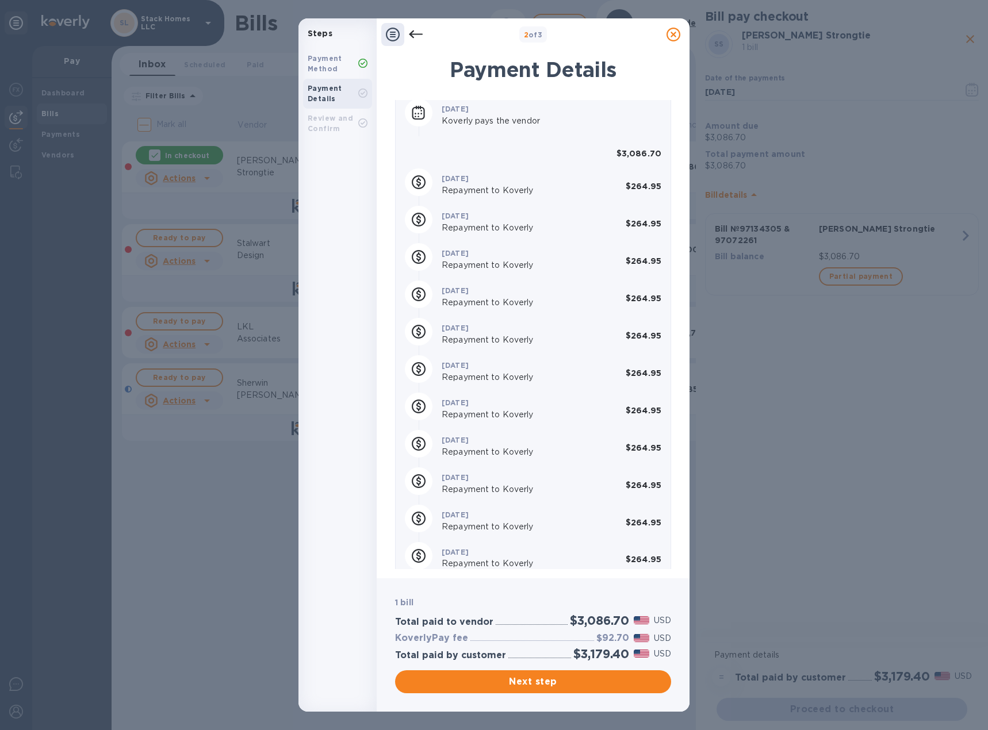
scroll to position [455, 0]
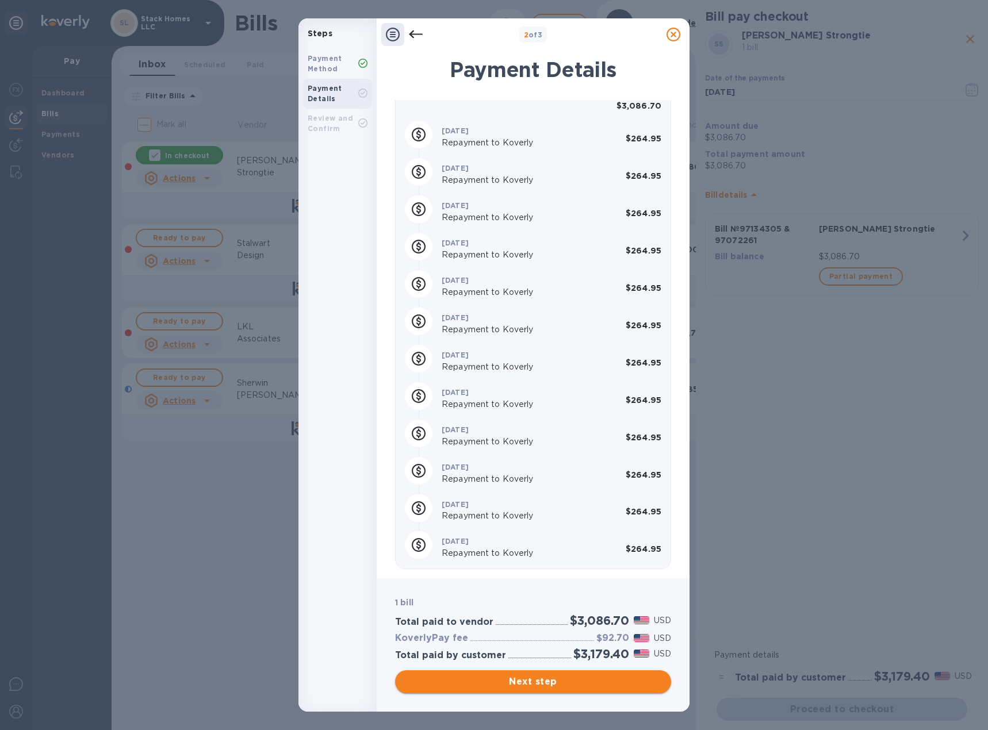
click at [543, 675] on button "Next step" at bounding box center [533, 681] width 276 height 23
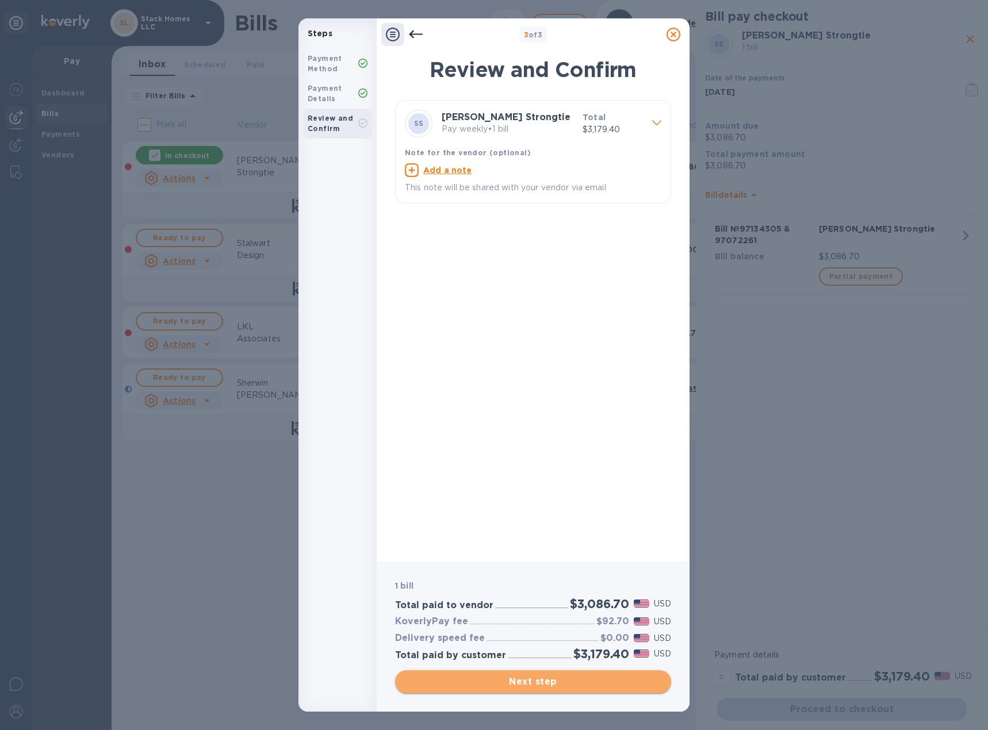
click at [547, 684] on span "Next step" at bounding box center [533, 682] width 258 height 14
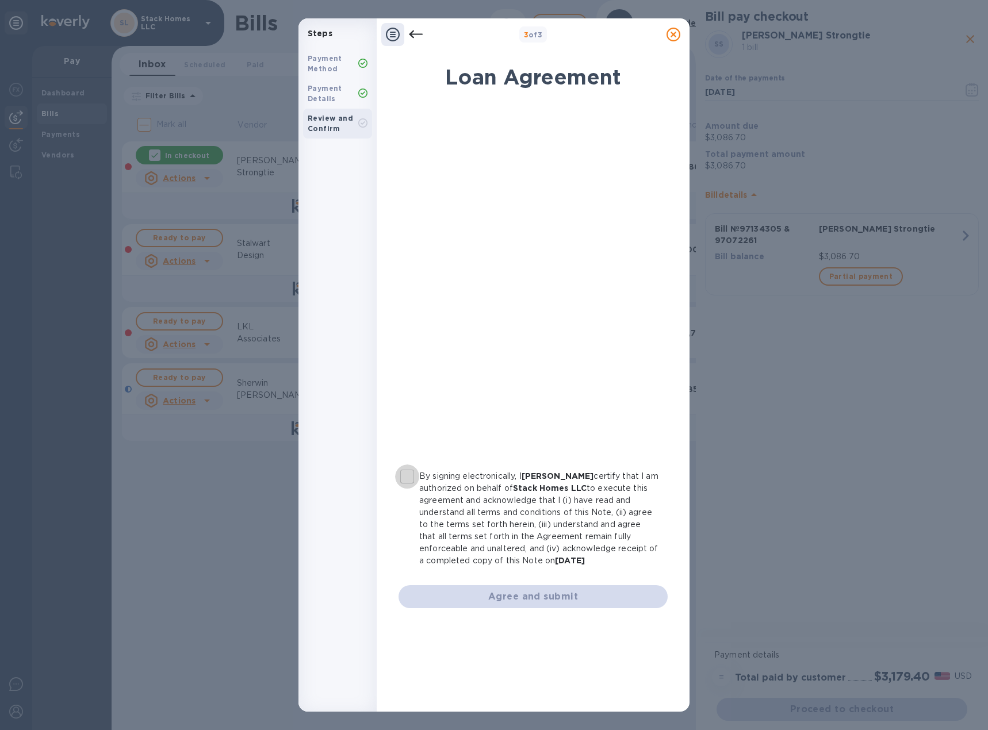
click at [406, 474] on input "By signing electronically, I [PERSON_NAME] certify that I am authorized on beha…" at bounding box center [407, 477] width 24 height 24
checkbox input "true"
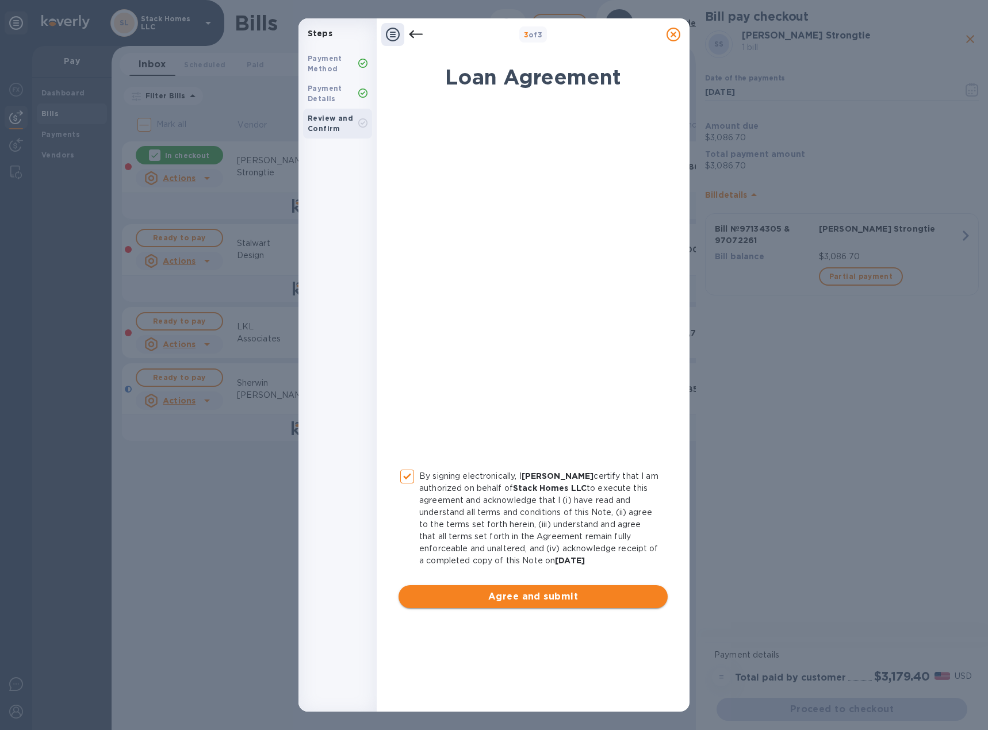
click at [519, 603] on span "Agree and submit" at bounding box center [533, 597] width 251 height 14
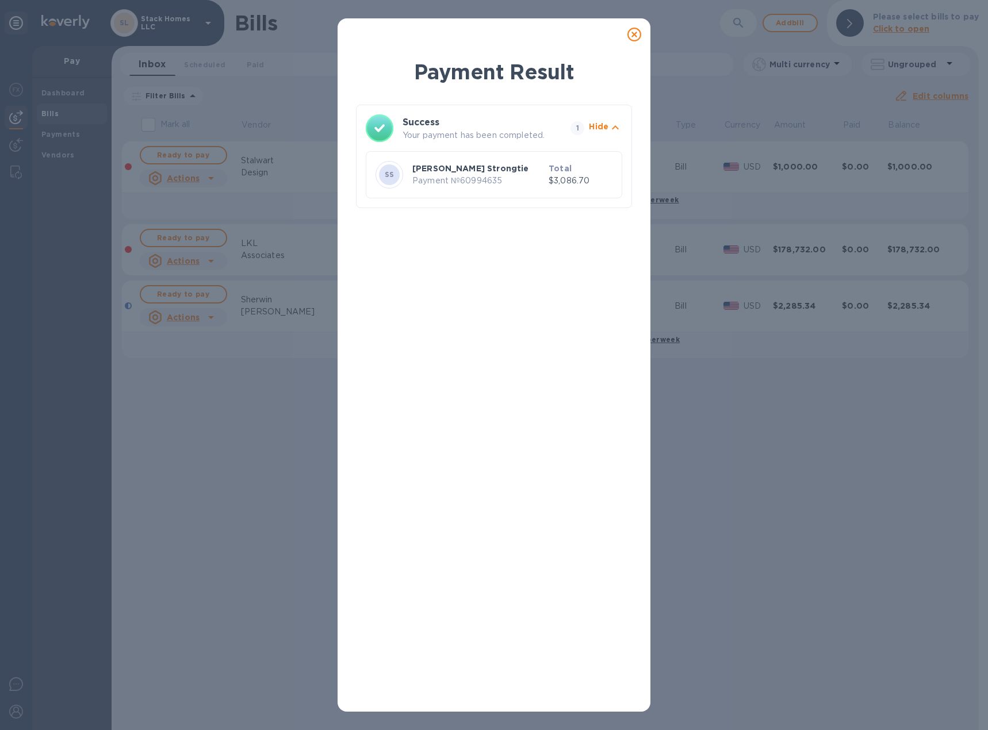
click at [630, 31] on icon at bounding box center [634, 35] width 14 height 14
